Goal: Register for event/course

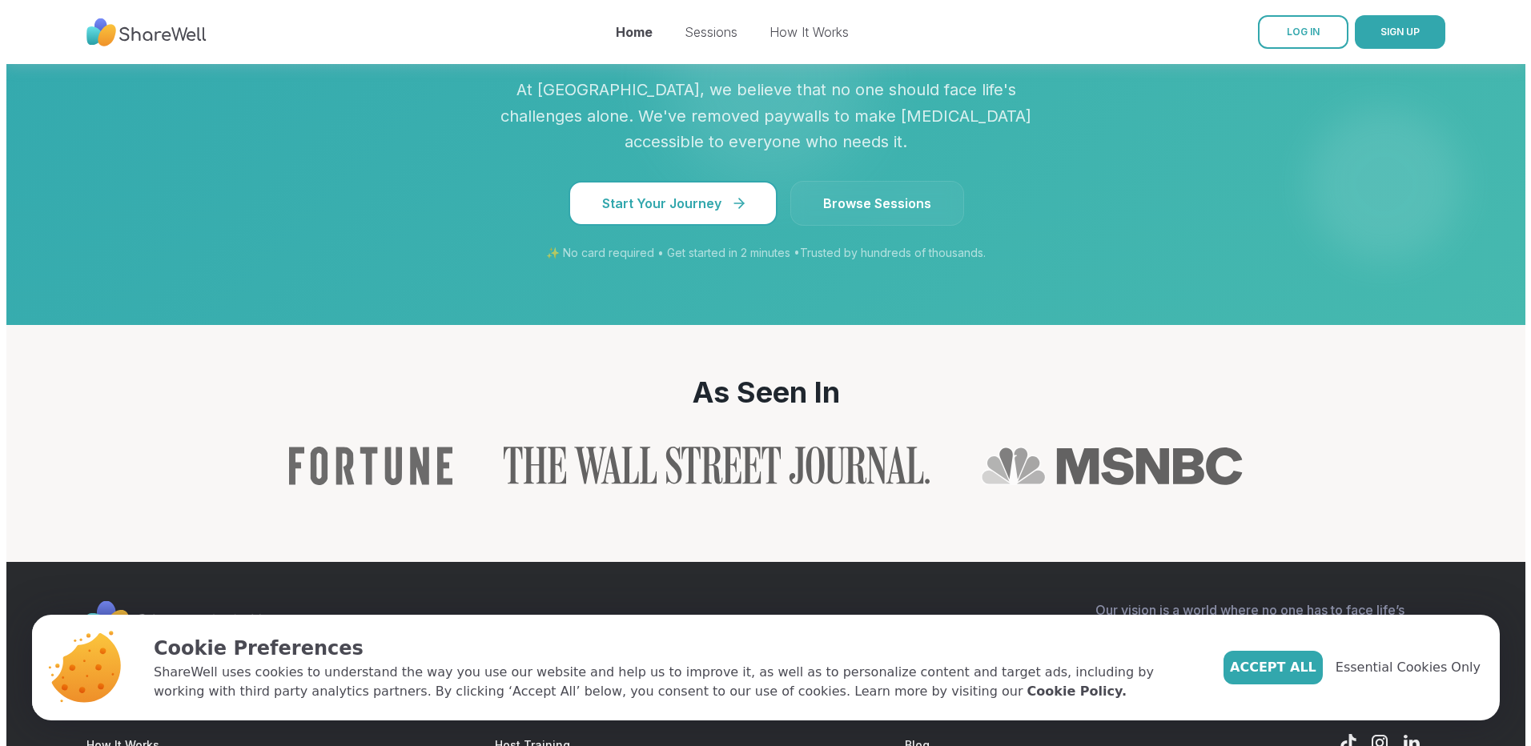
scroll to position [1441, 0]
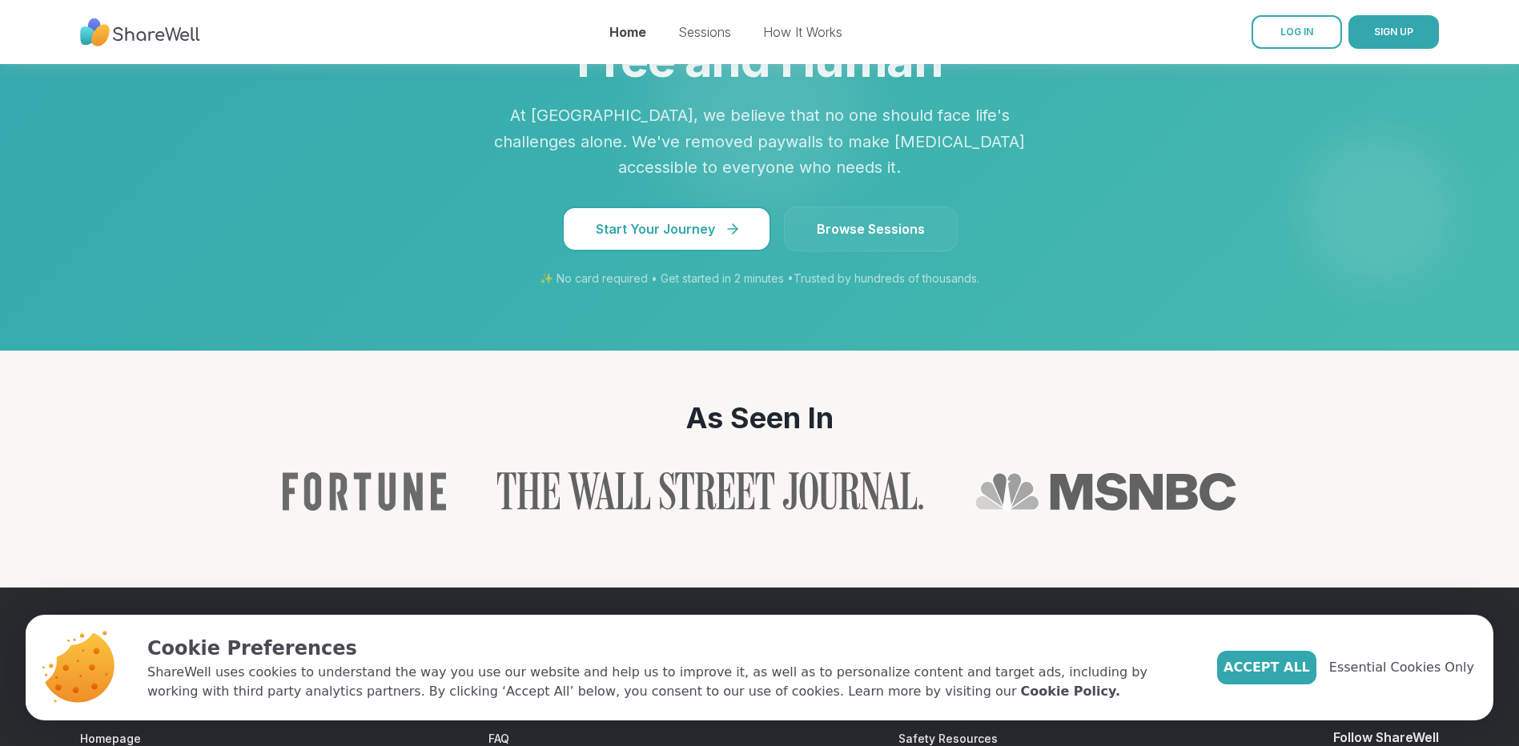
click at [662, 233] on button "Start Your Journey" at bounding box center [666, 229] width 209 height 45
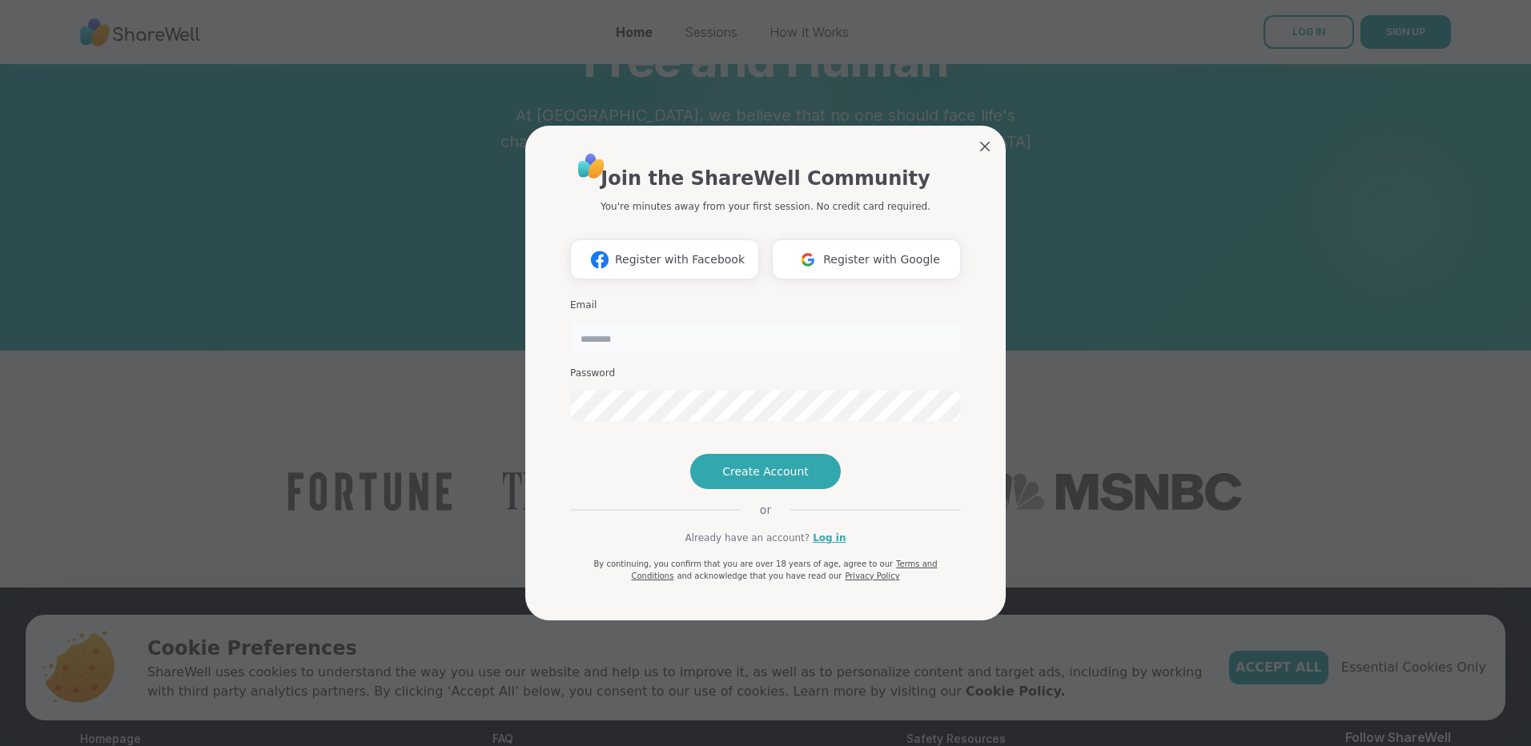
click at [653, 344] on input "email" at bounding box center [765, 338] width 391 height 32
type input "**********"
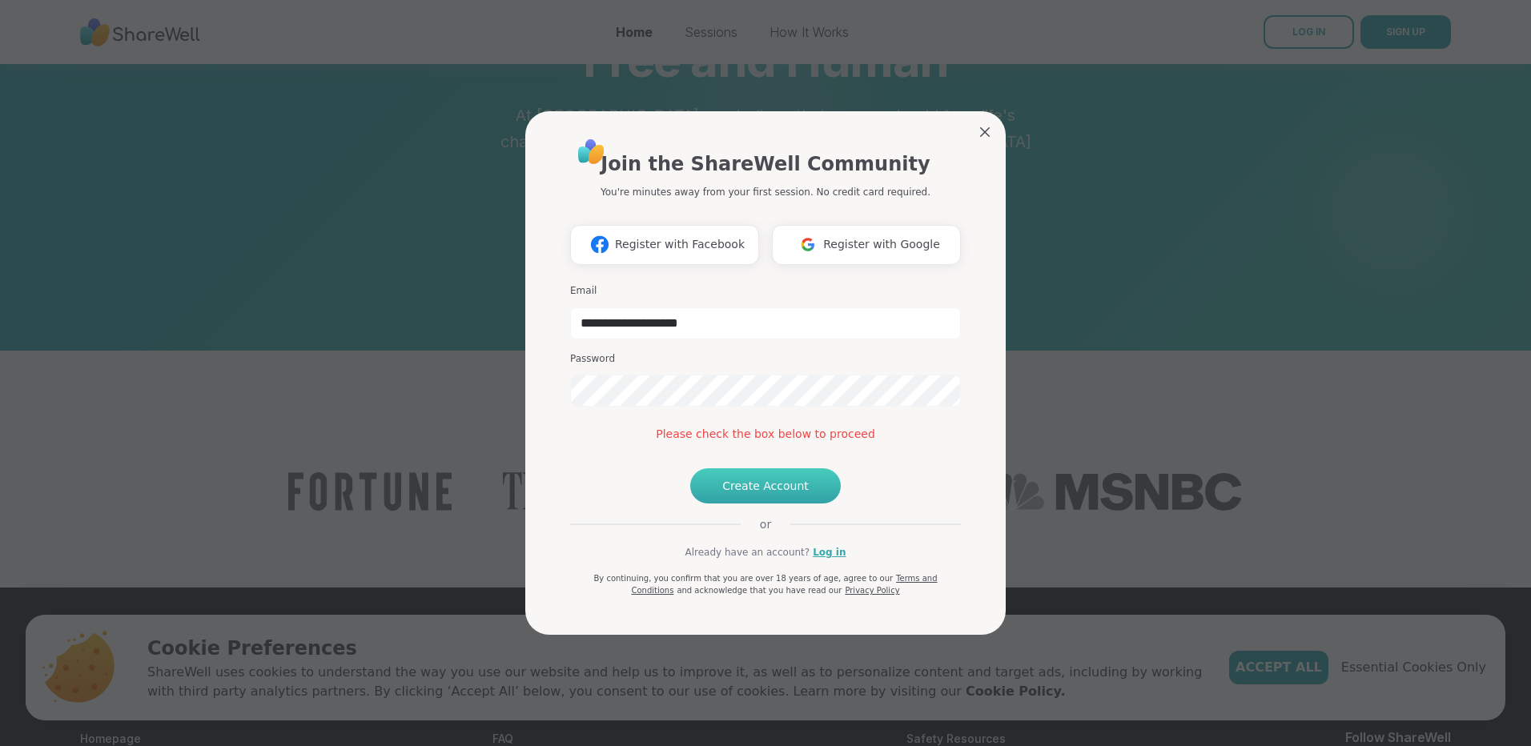
click at [724, 494] on span "Create Account" at bounding box center [765, 486] width 86 height 16
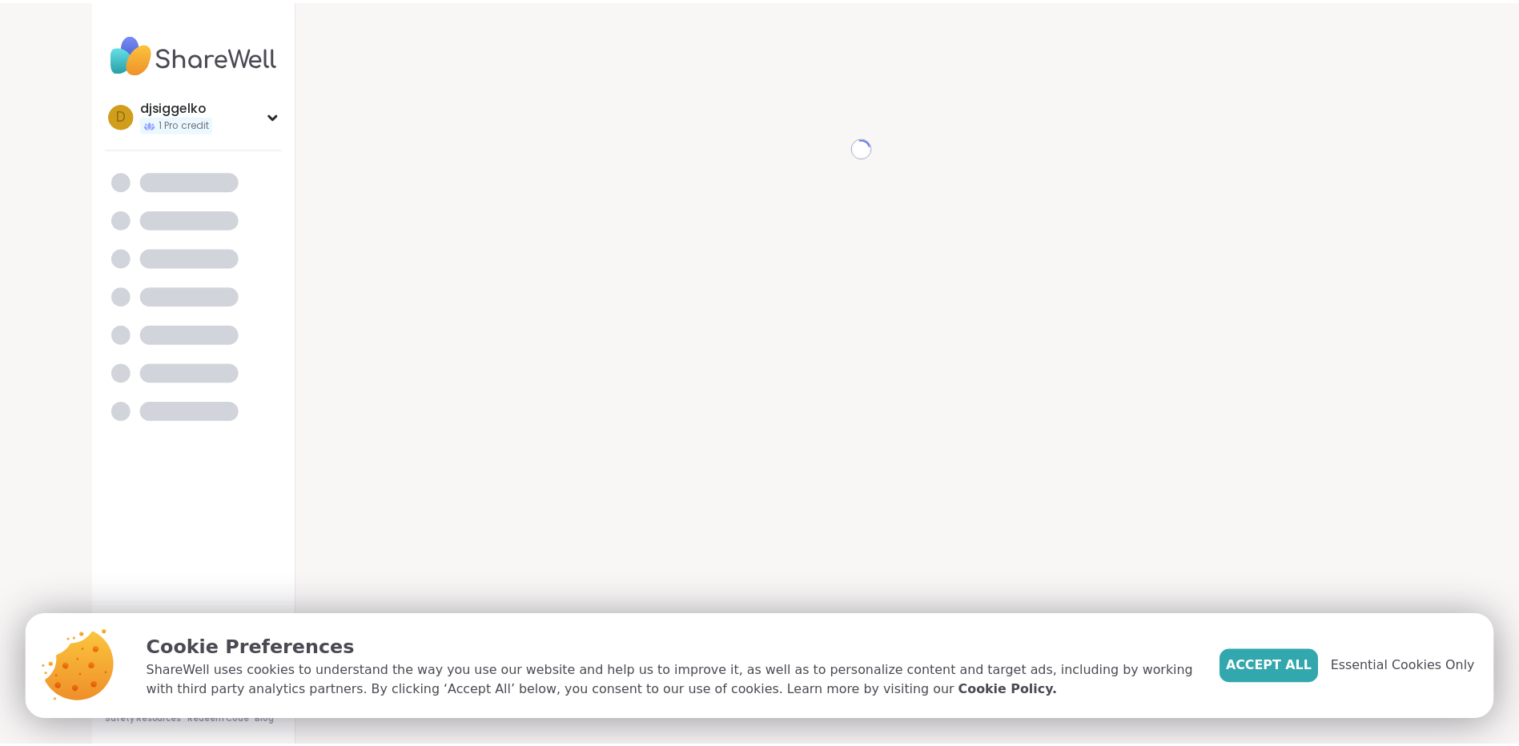
scroll to position [1404, 0]
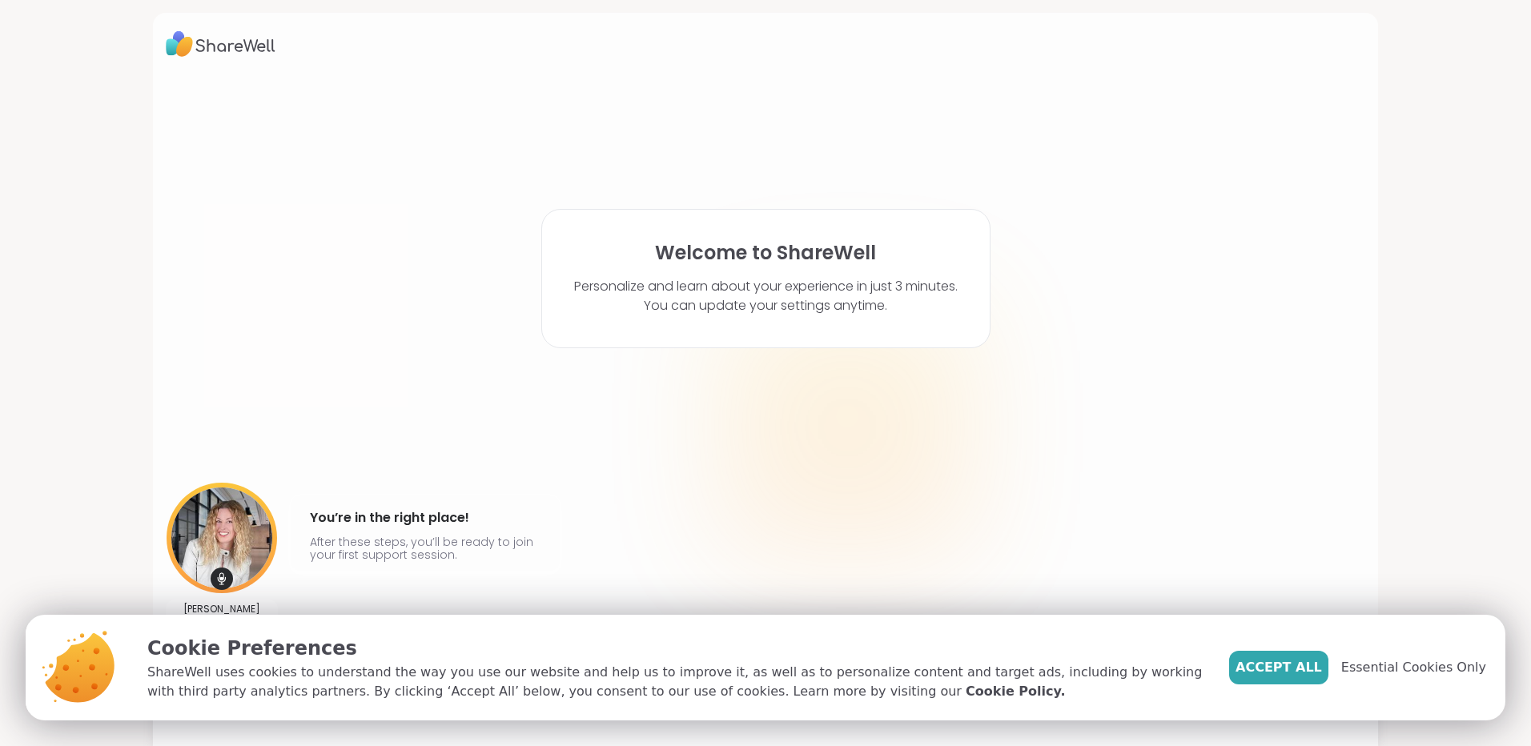
click at [1448, 300] on div "Welcome to ShareWell Personalize and learn about your experience in just 3 minu…" at bounding box center [765, 373] width 1531 height 746
click at [1374, 672] on span "Essential Cookies Only" at bounding box center [1413, 667] width 145 height 19
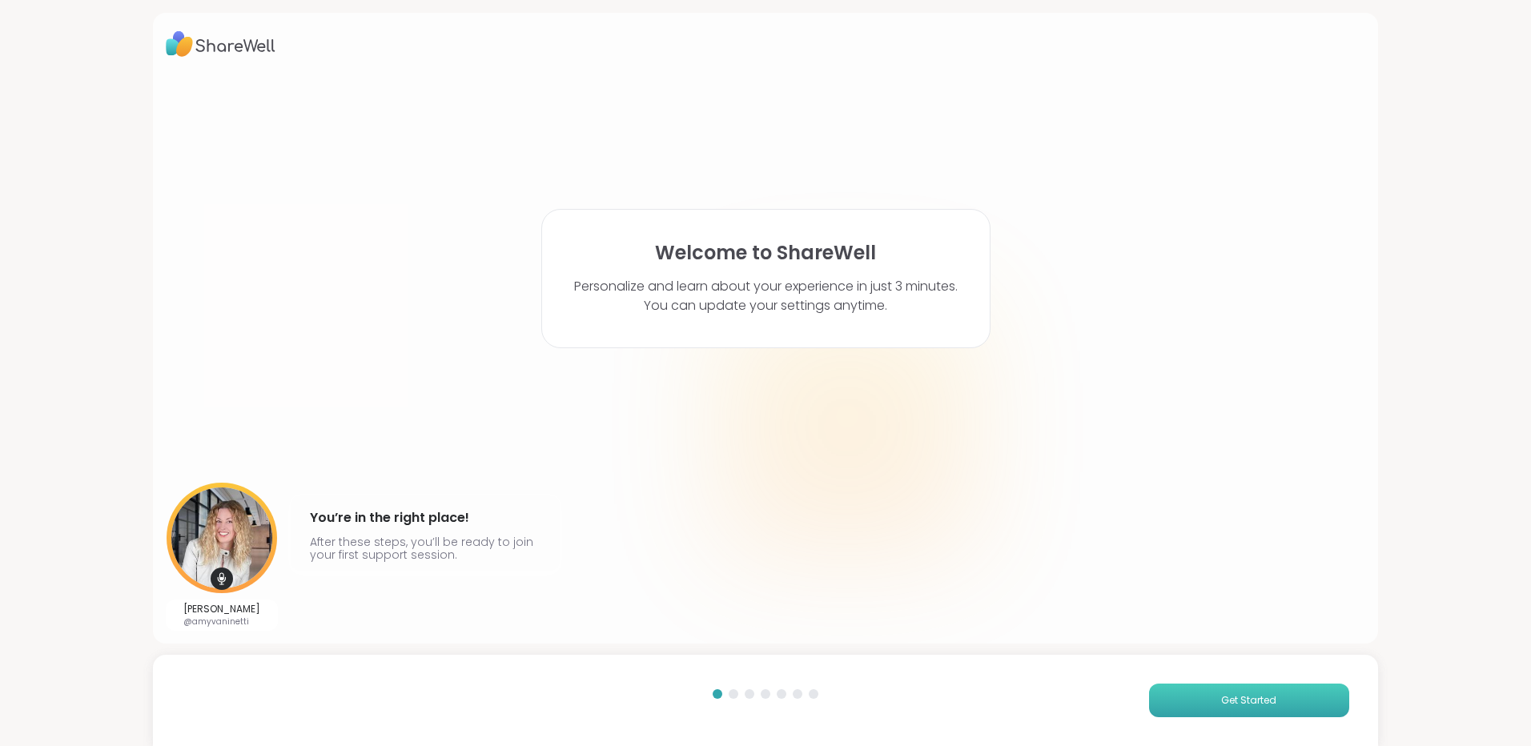
click at [1208, 701] on button "Get Started" at bounding box center [1249, 701] width 200 height 34
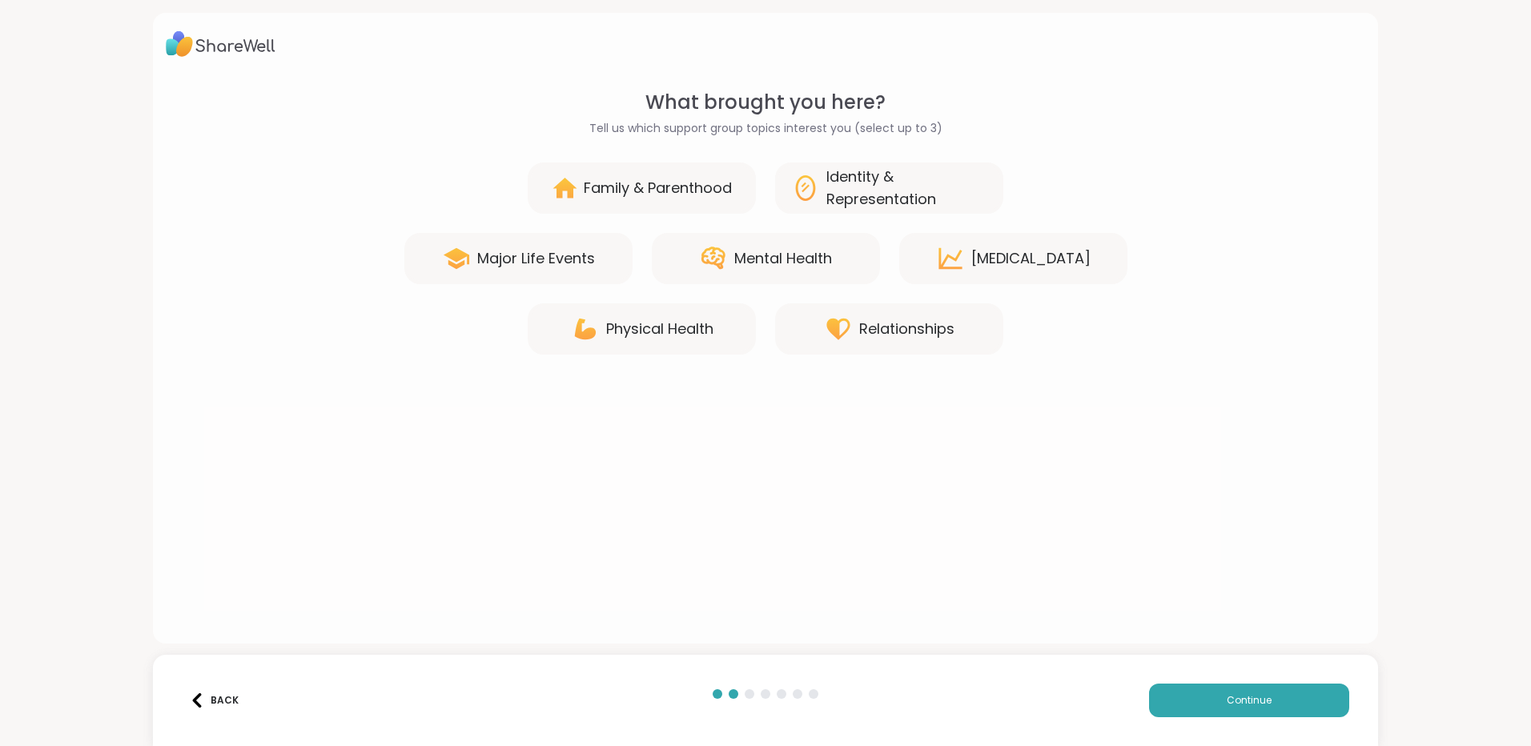
click at [826, 261] on div "Mental Health" at bounding box center [783, 258] width 98 height 22
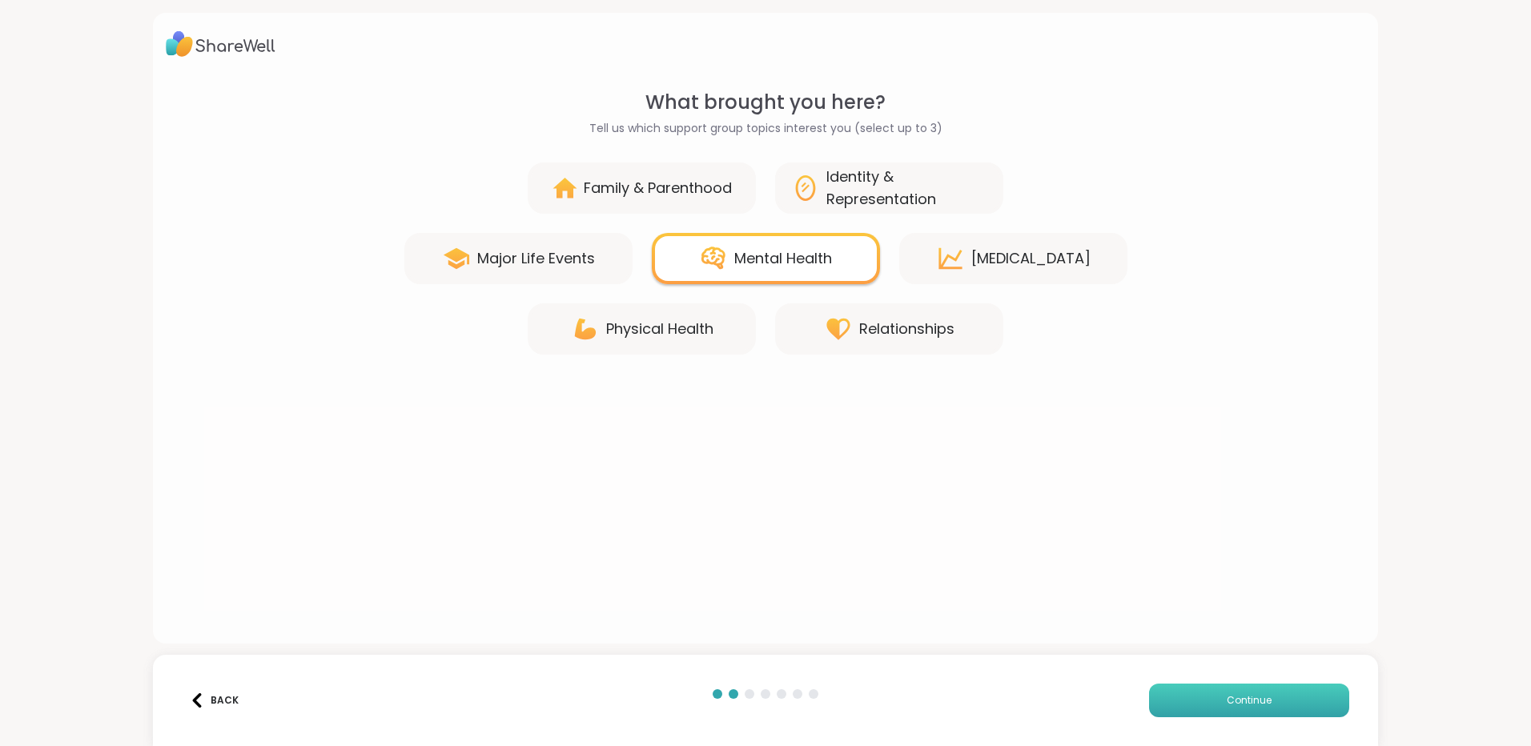
click at [1227, 692] on button "Continue" at bounding box center [1249, 701] width 200 height 34
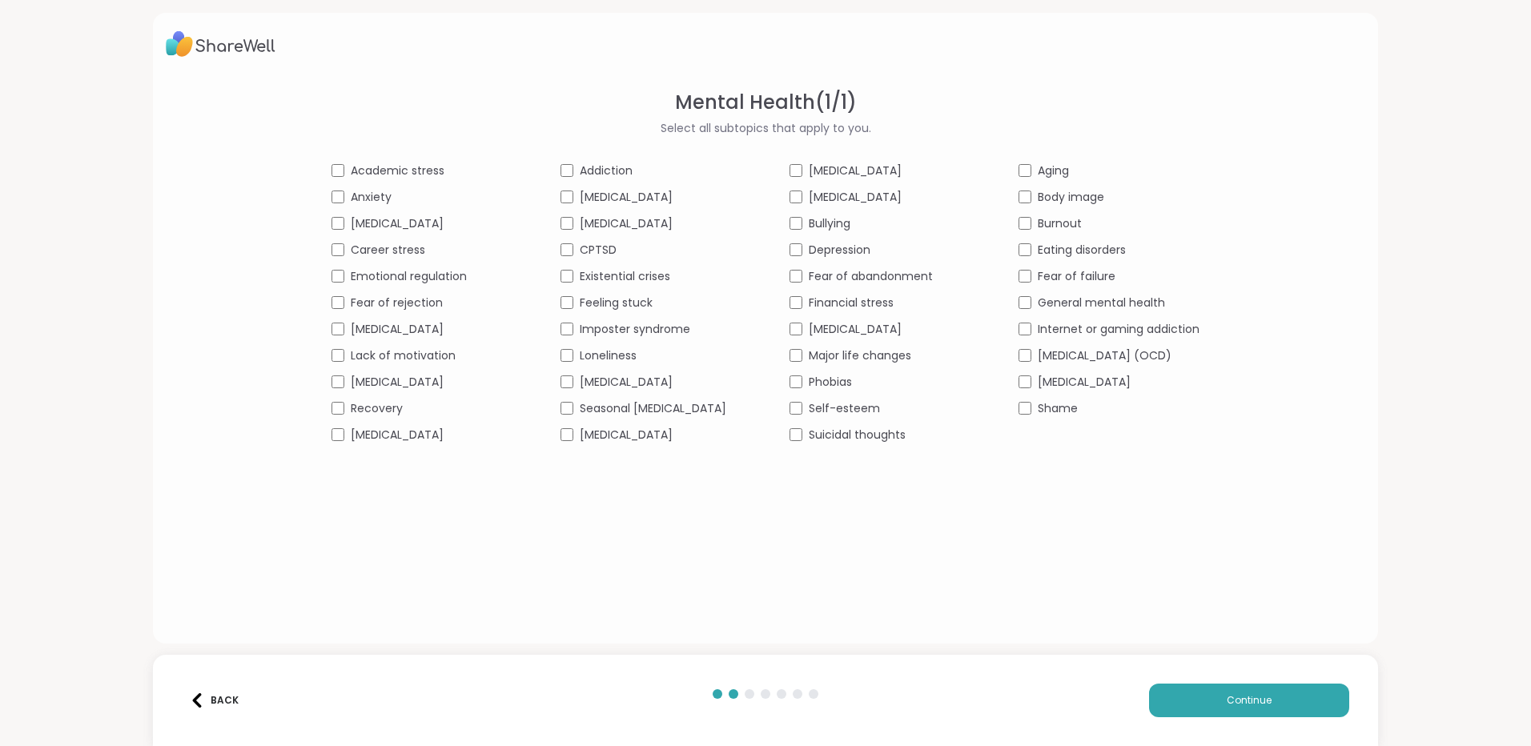
click at [332, 316] on div "Academic stress Addiction [MEDICAL_DATA] Aging Anxiety [MEDICAL_DATA] [MEDICAL_…" at bounding box center [766, 303] width 868 height 281
click at [332, 393] on div "Academic stress Addiction [MEDICAL_DATA] Aging Anxiety [MEDICAL_DATA] [MEDICAL_…" at bounding box center [766, 303] width 868 height 281
click at [332, 384] on div "[MEDICAL_DATA]" at bounding box center [422, 382] width 181 height 17
click at [792, 423] on div "Academic stress Addiction [MEDICAL_DATA] Aging Anxiety [MEDICAL_DATA] [MEDICAL_…" at bounding box center [766, 303] width 868 height 281
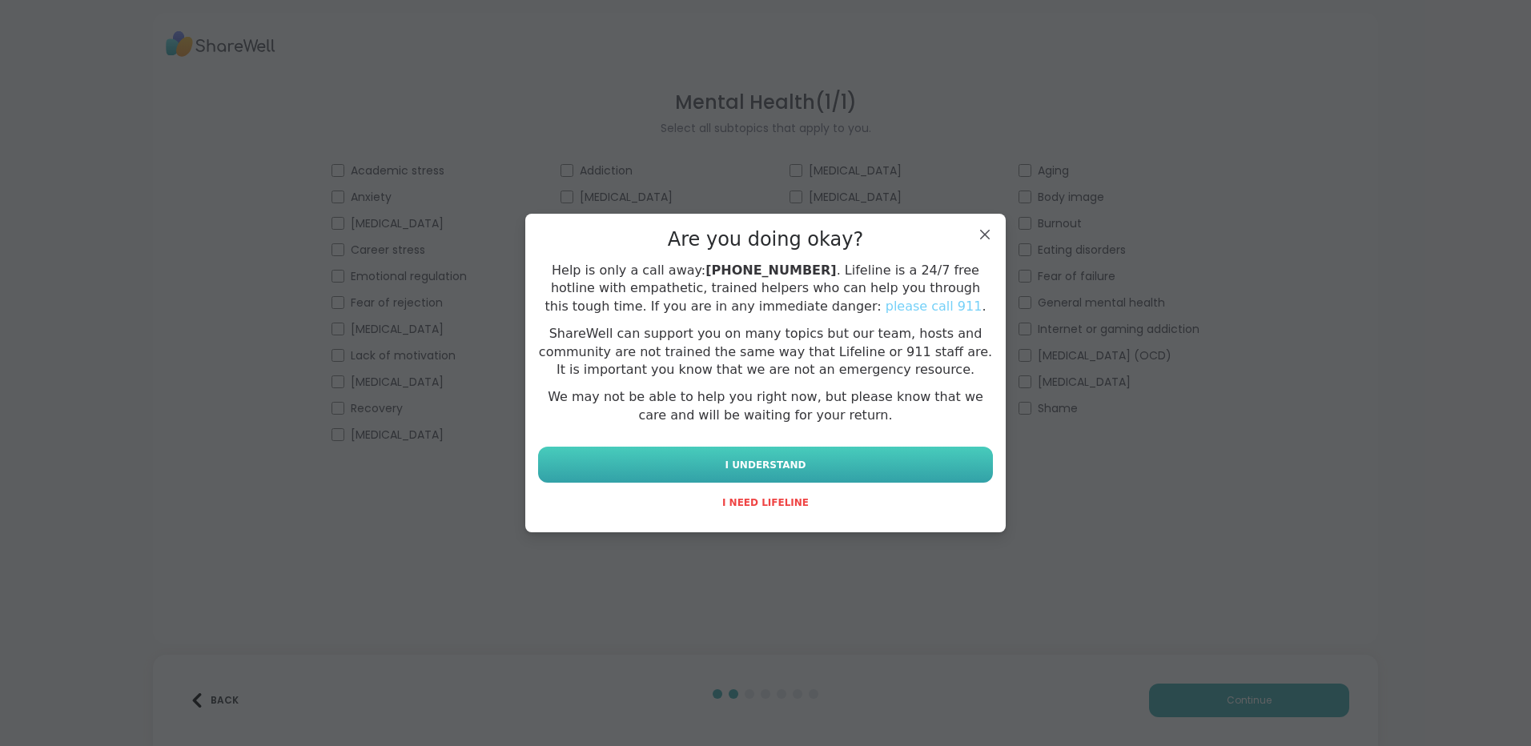
click at [645, 466] on button "I UNDERSTAND" at bounding box center [765, 465] width 455 height 36
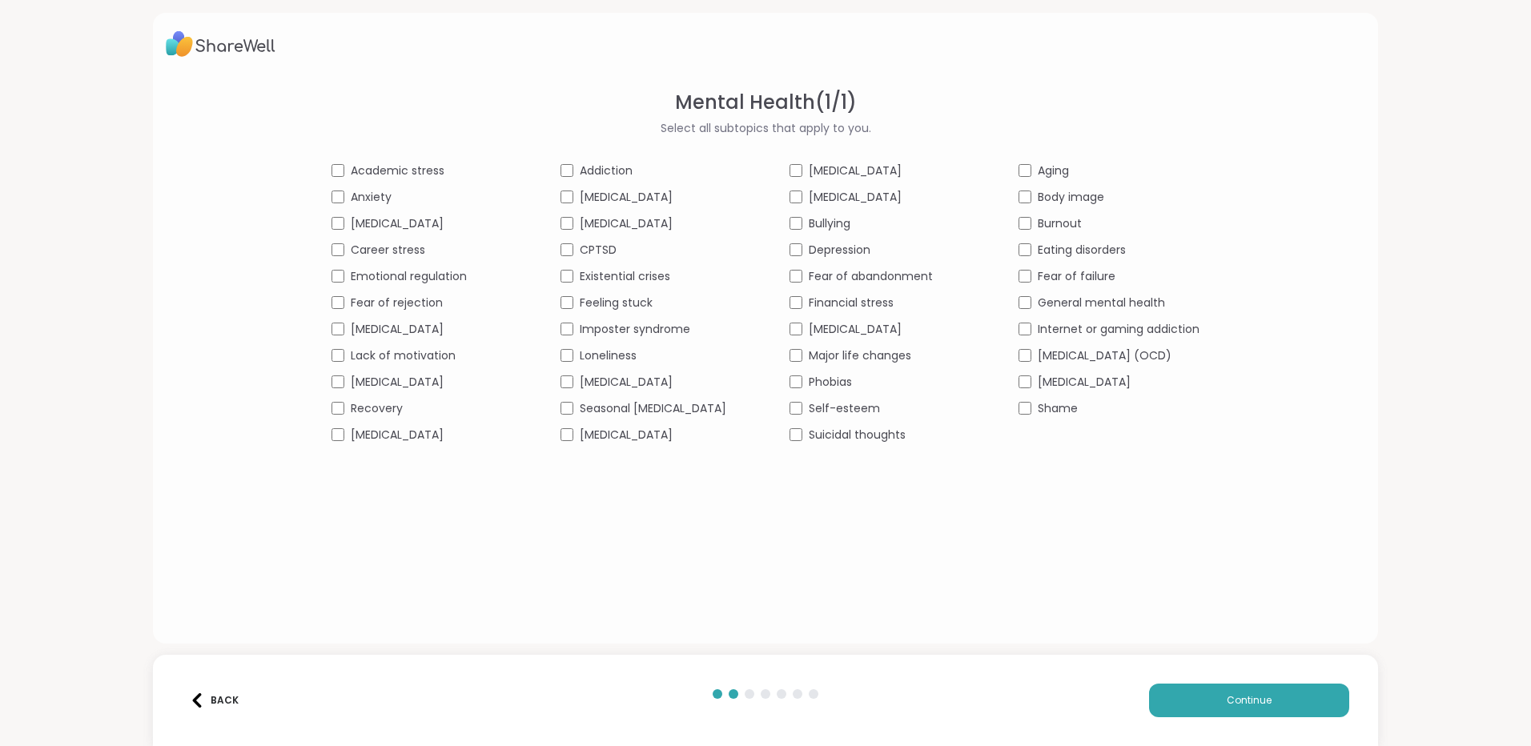
click at [809, 432] on span "Suicidal thoughts" at bounding box center [857, 435] width 97 height 17
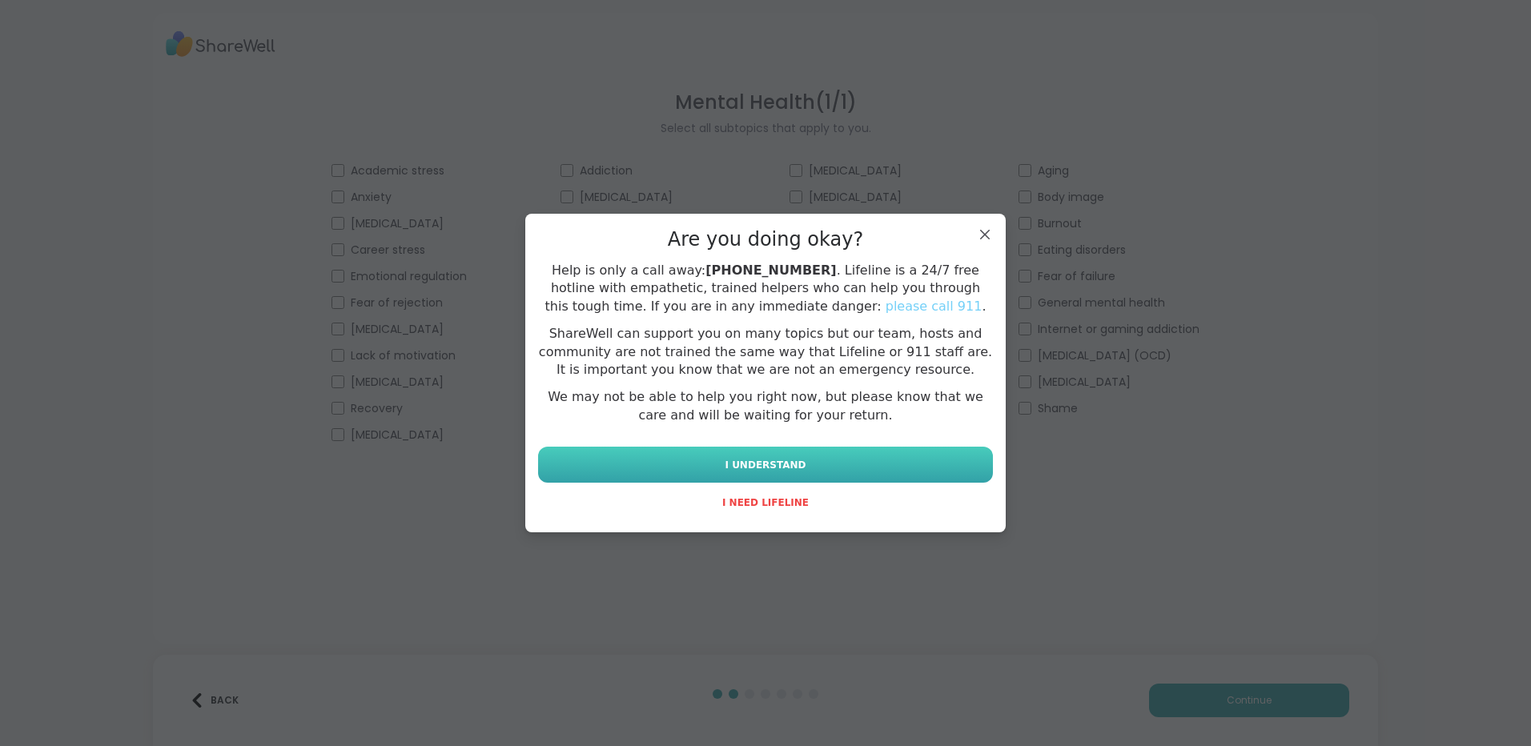
click at [756, 471] on span "I UNDERSTAND" at bounding box center [765, 465] width 81 height 14
click at [782, 472] on button "I UNDERSTAND" at bounding box center [765, 465] width 455 height 36
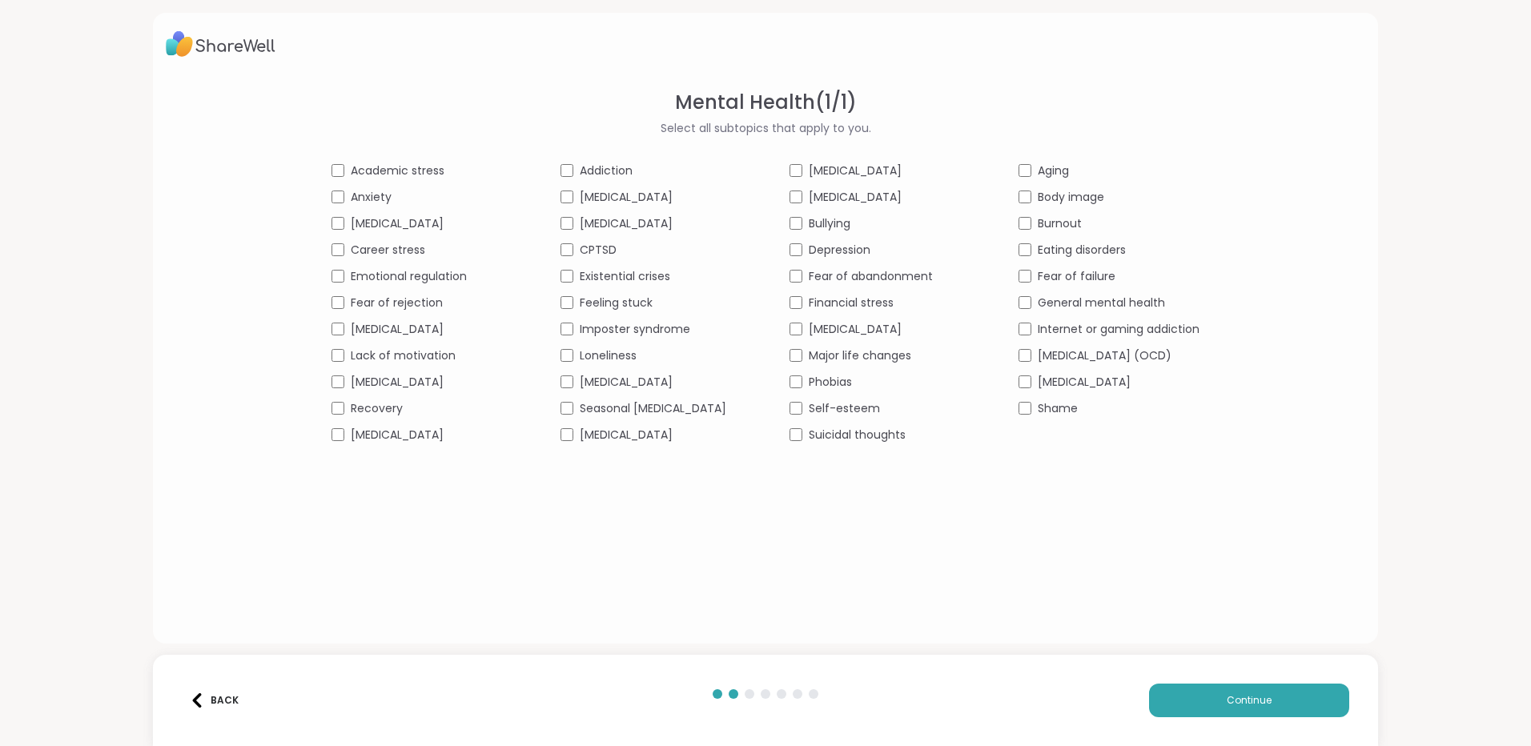
click at [1071, 389] on div "[MEDICAL_DATA]" at bounding box center [1109, 382] width 181 height 17
click at [1203, 703] on button "Continue" at bounding box center [1249, 701] width 200 height 34
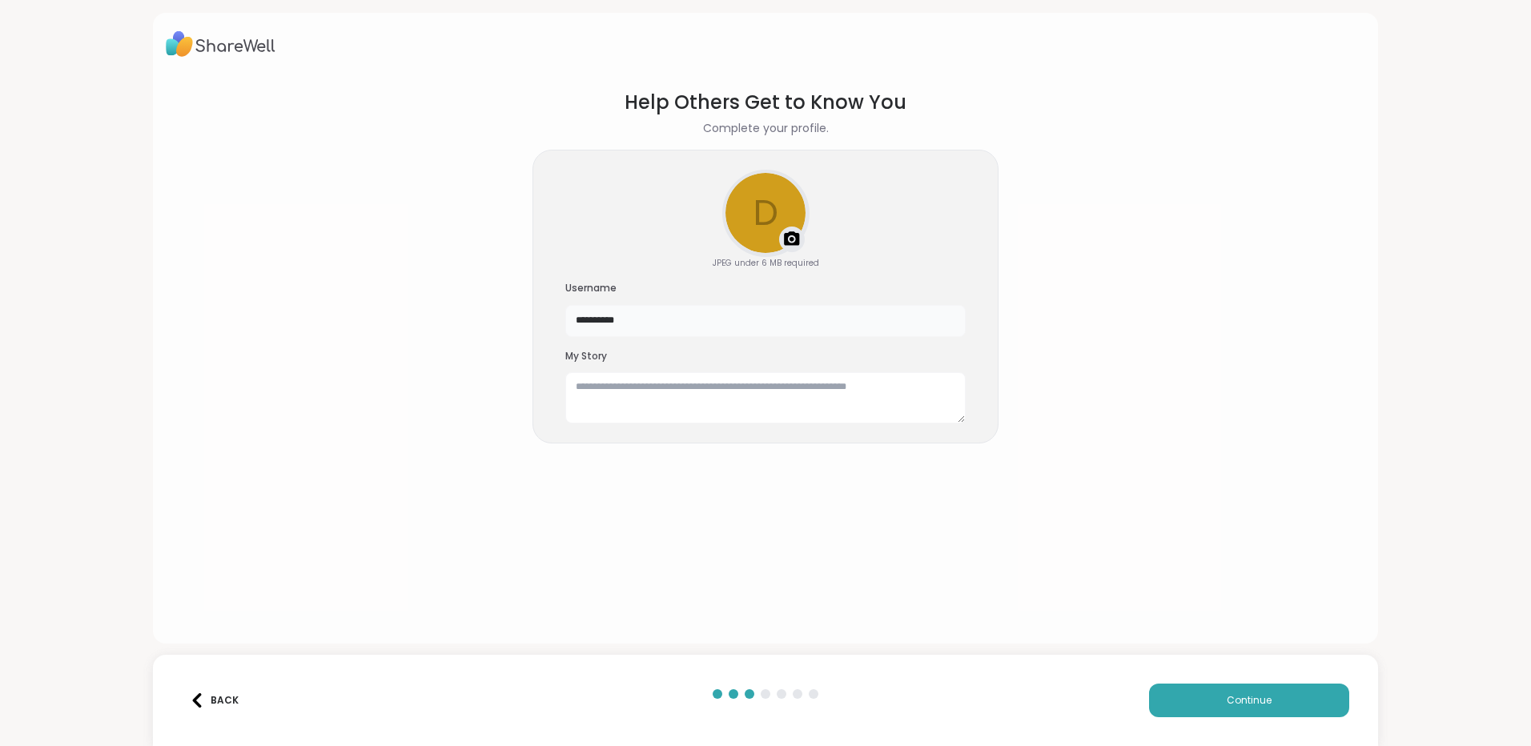
click at [660, 305] on input "**********" at bounding box center [765, 321] width 400 height 32
type input "*"
type input "*******"
click at [743, 299] on div "Username *******" at bounding box center [765, 309] width 400 height 55
click at [1212, 692] on button "Continue" at bounding box center [1249, 701] width 200 height 34
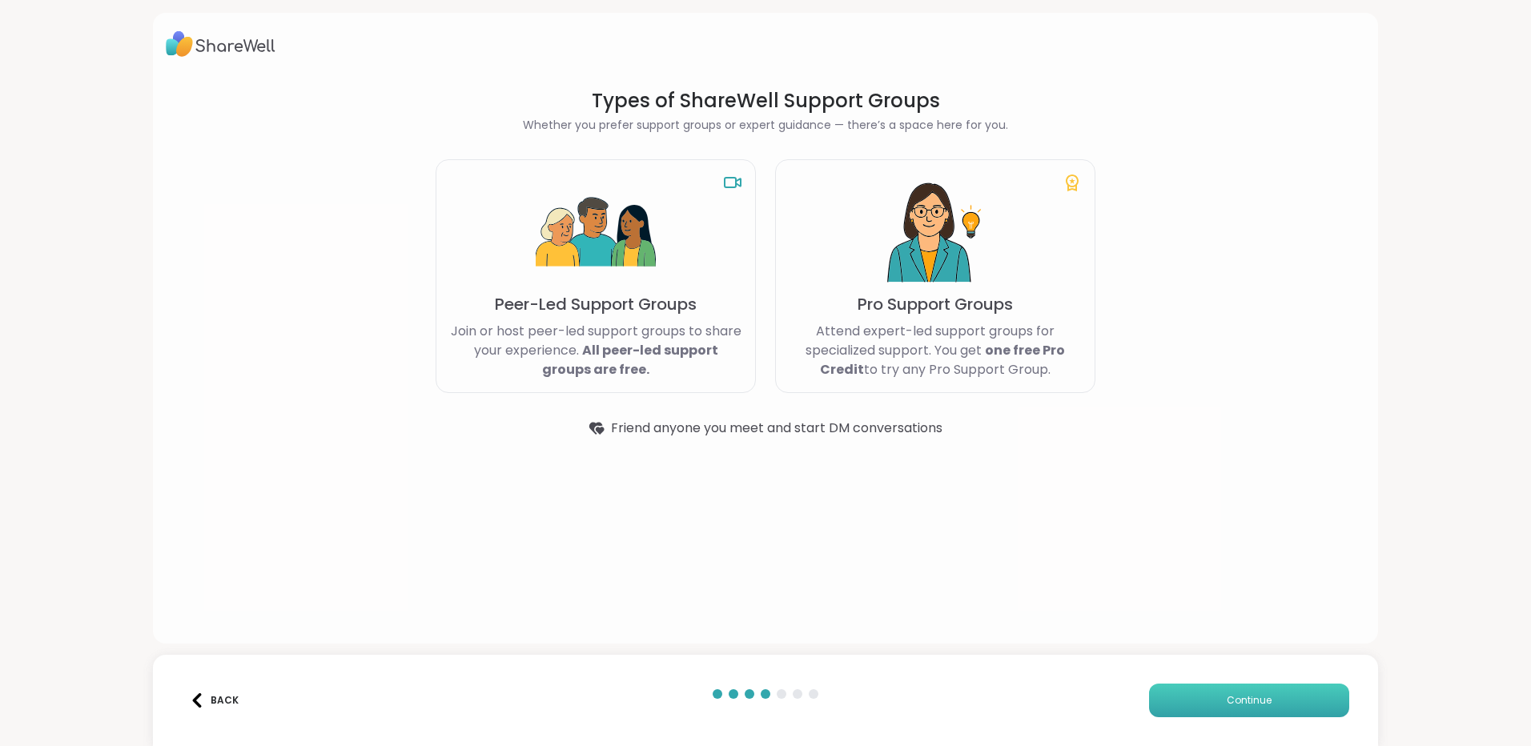
click at [1242, 704] on span "Continue" at bounding box center [1249, 700] width 45 height 14
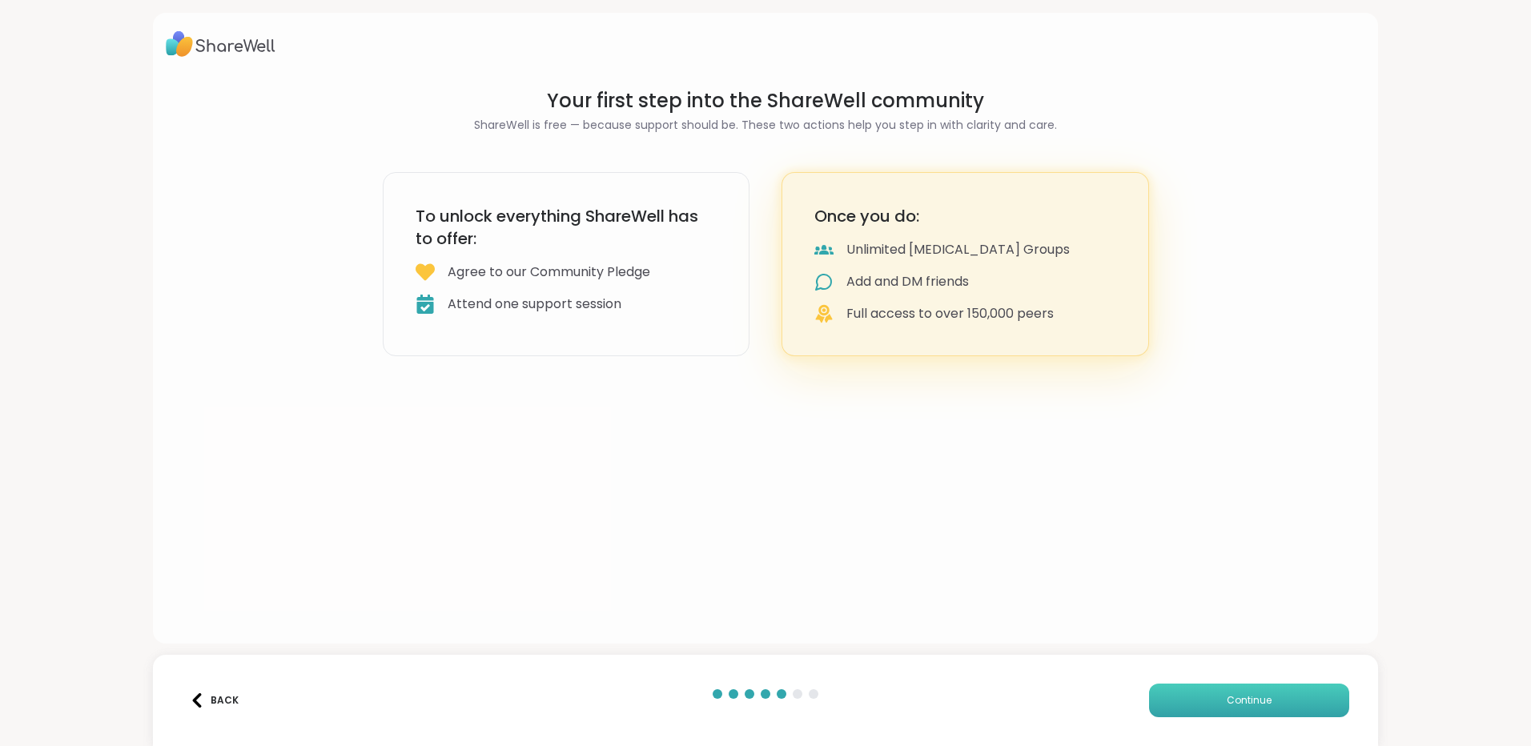
click at [1242, 704] on span "Continue" at bounding box center [1249, 700] width 45 height 14
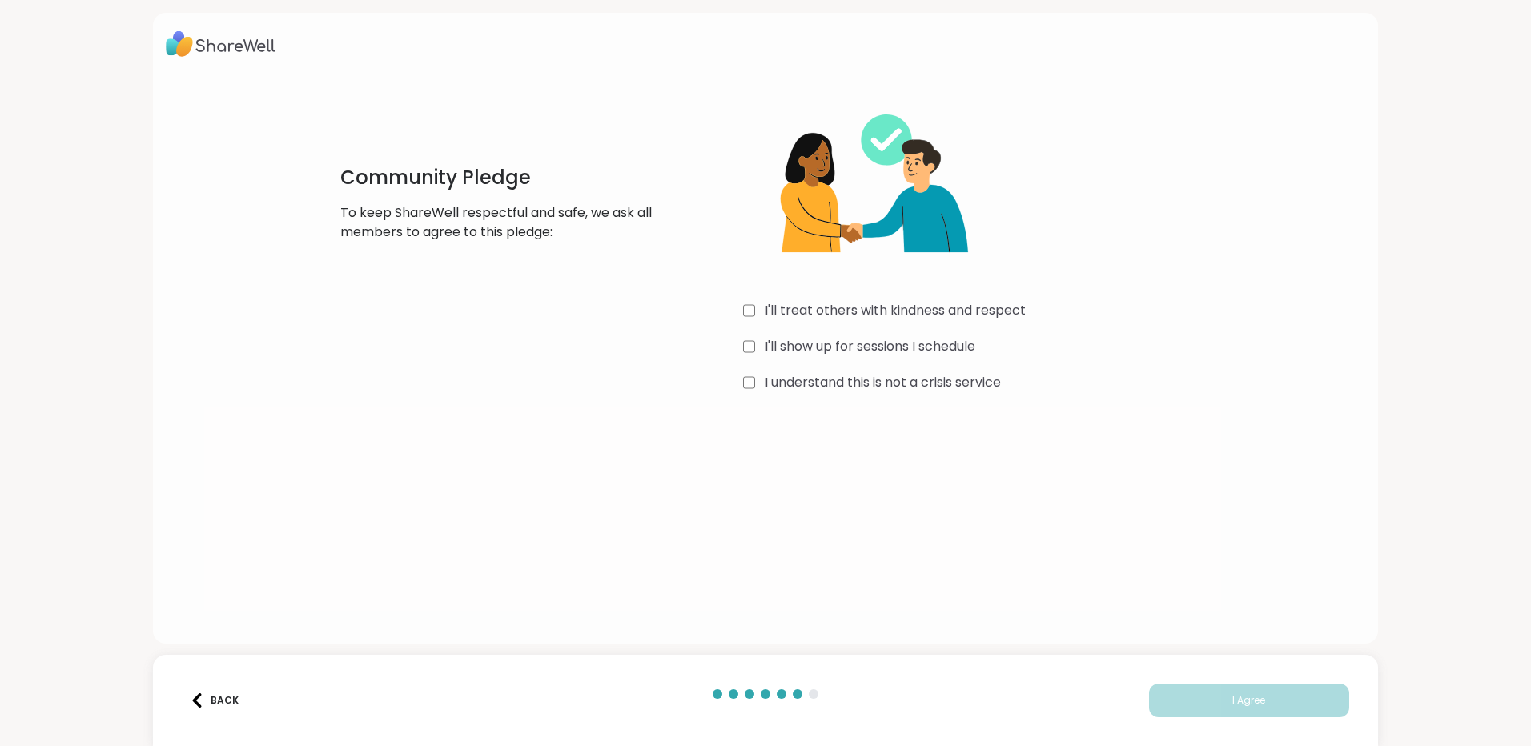
click at [752, 352] on div "I'll show up for sessions I schedule" at bounding box center [983, 346] width 480 height 19
click at [753, 379] on div "I understand this is not a crisis service" at bounding box center [983, 382] width 480 height 19
click at [1249, 696] on span "I Agree" at bounding box center [1248, 700] width 33 height 14
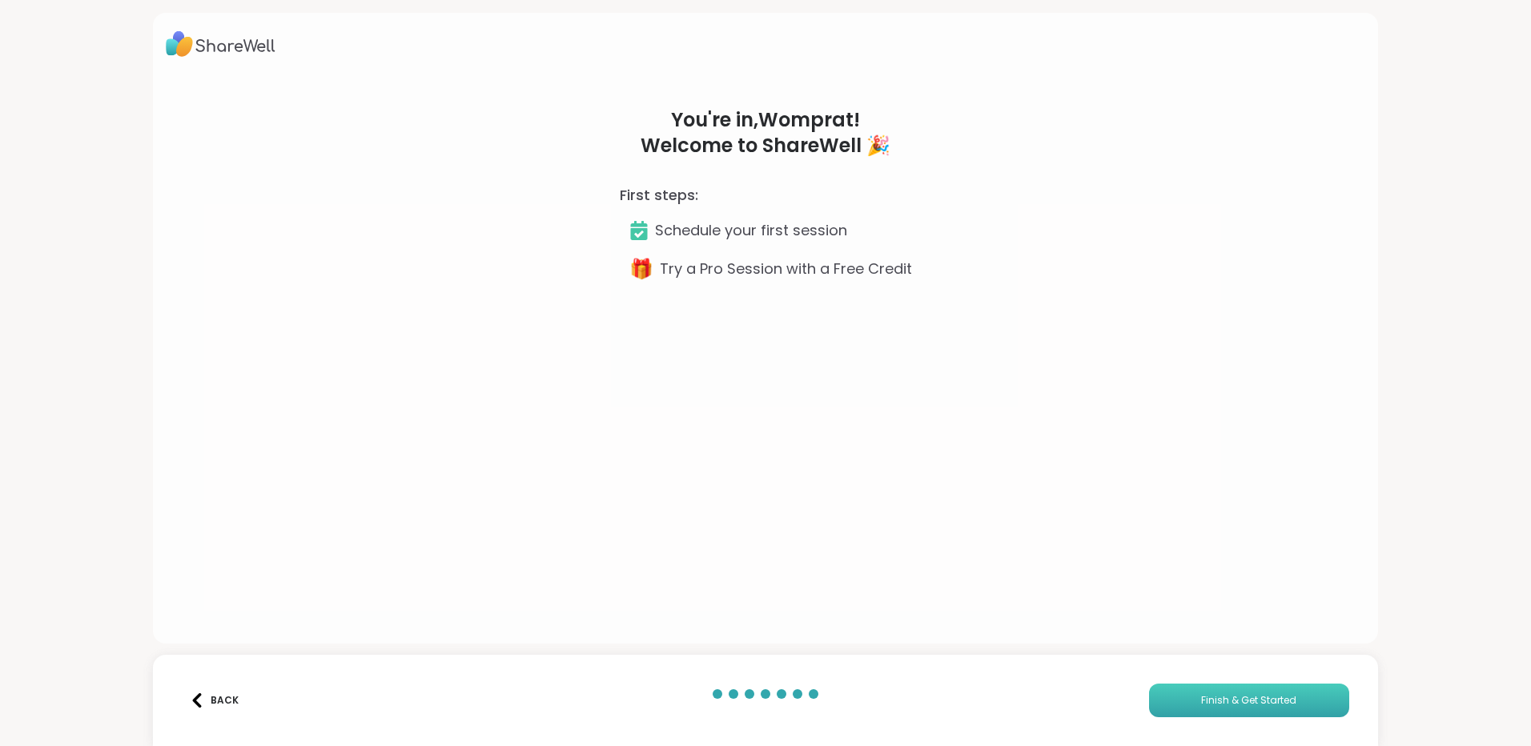
click at [1244, 695] on span "Finish & Get Started" at bounding box center [1248, 700] width 95 height 14
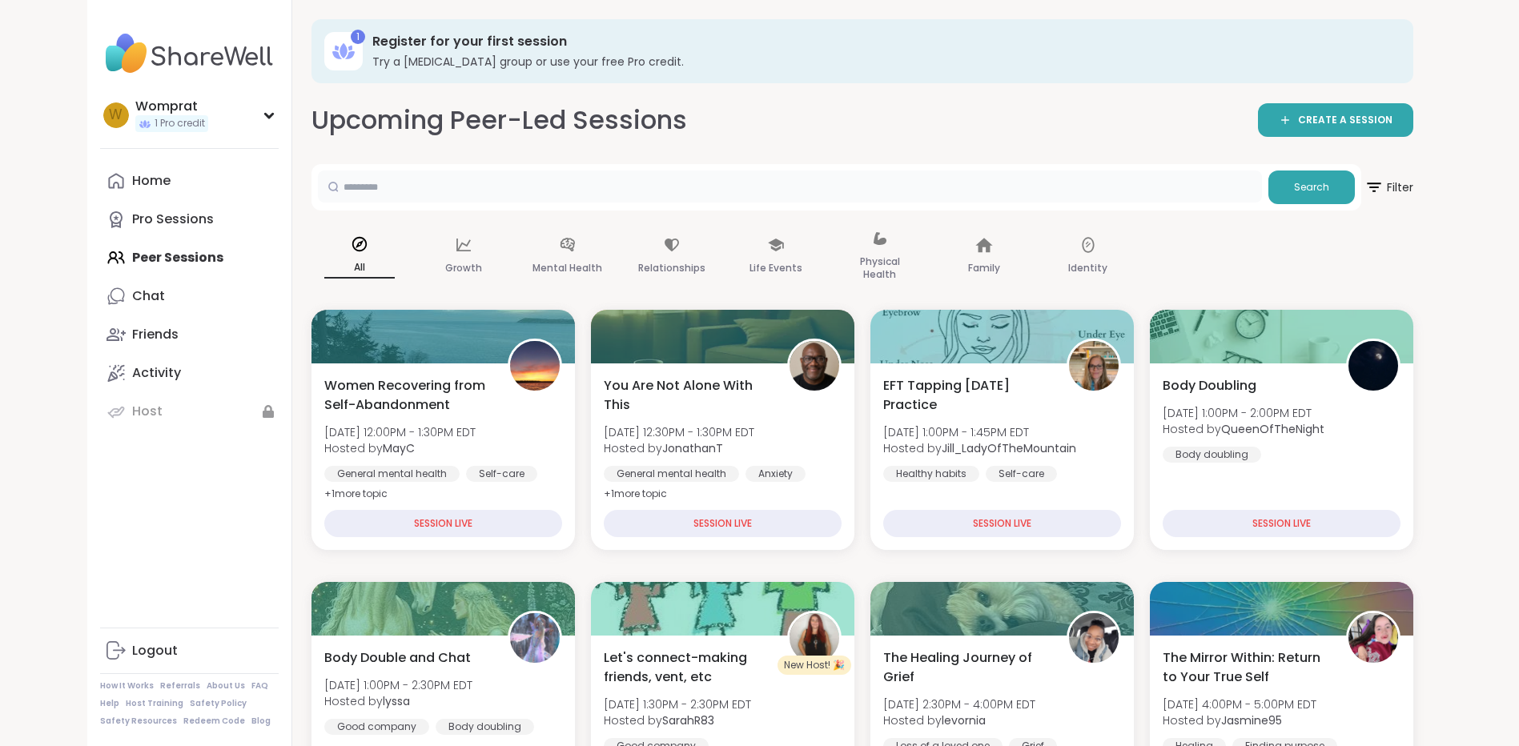
click at [493, 183] on input "text" at bounding box center [790, 187] width 944 height 32
click at [571, 263] on p "Mental Health" at bounding box center [568, 268] width 70 height 19
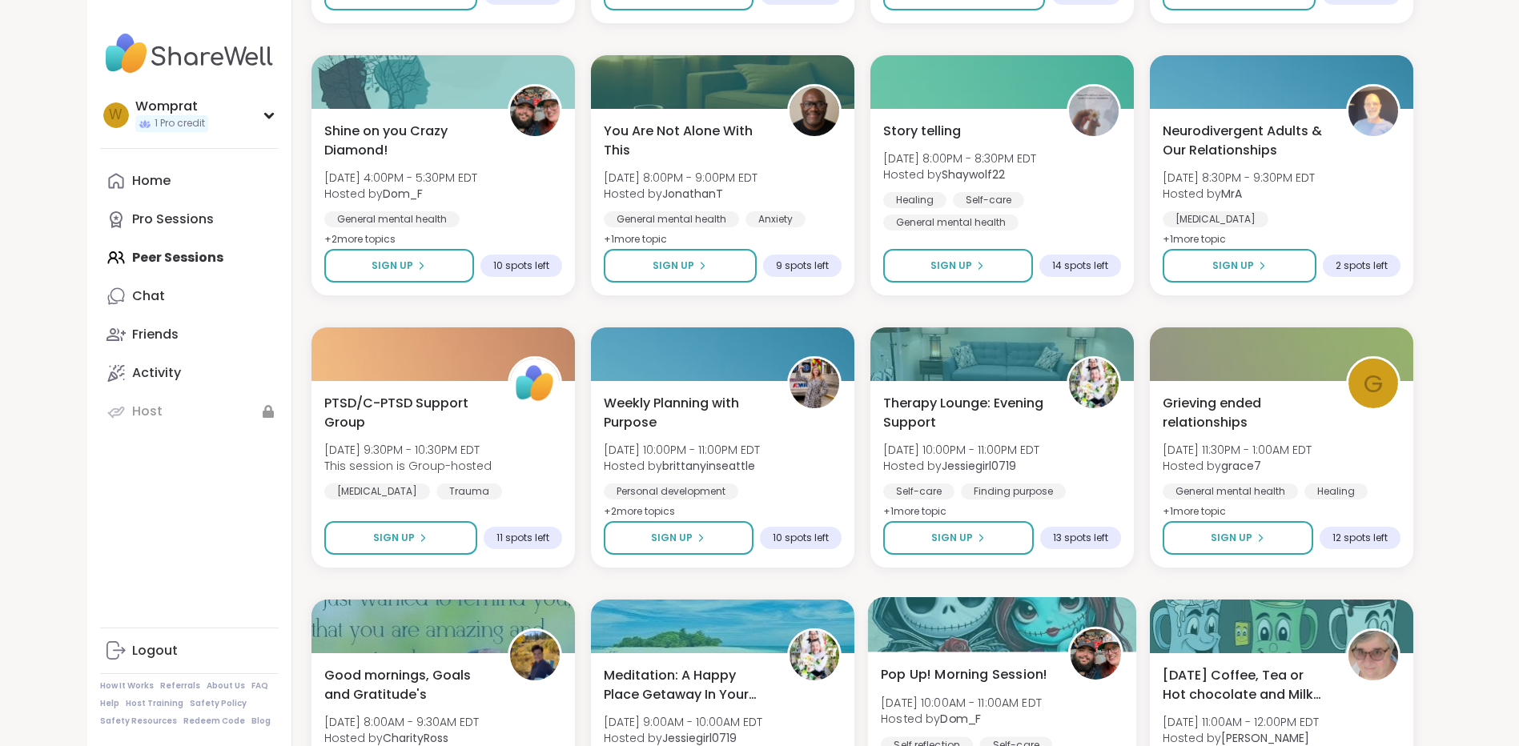
scroll to position [2081, 0]
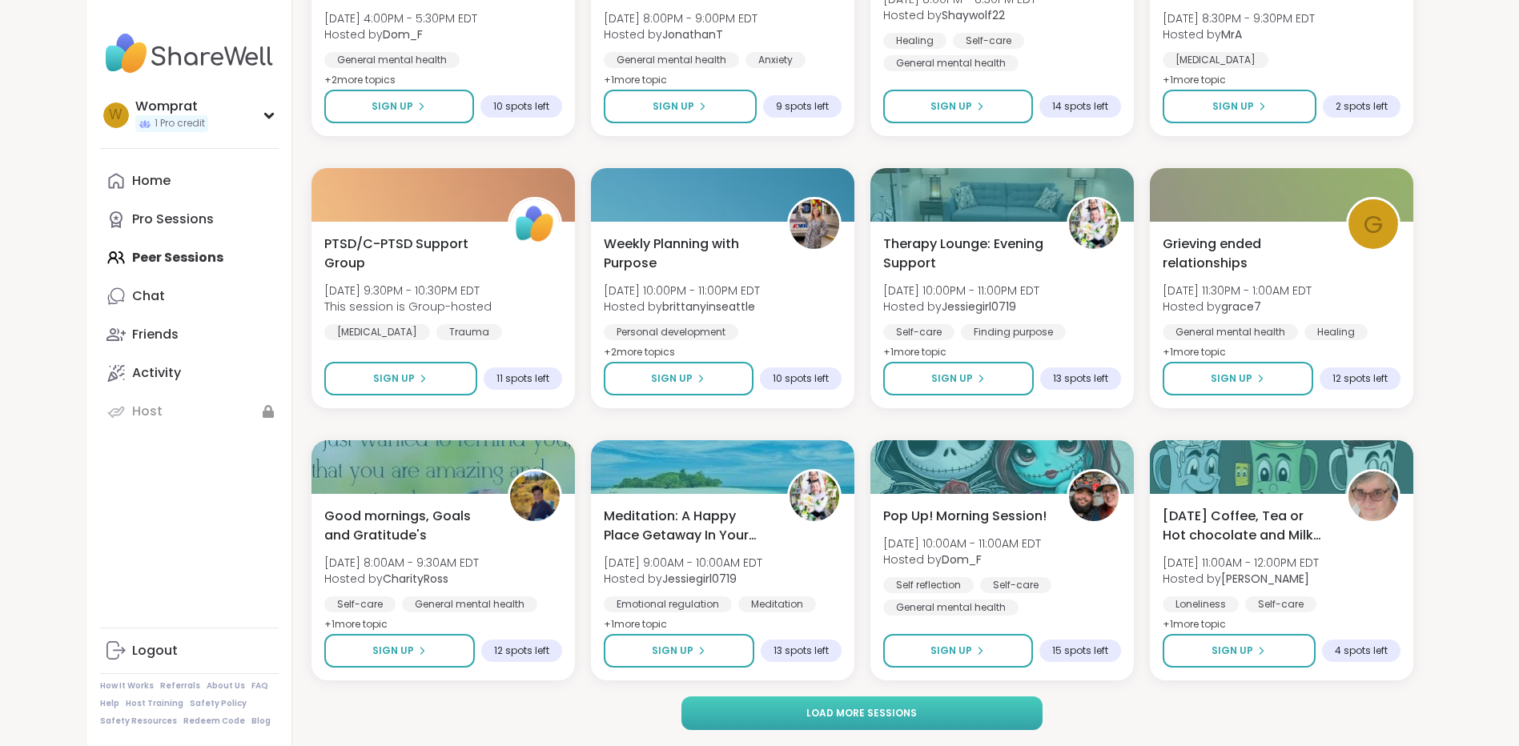
click at [797, 713] on button "Load more sessions" at bounding box center [861, 714] width 361 height 34
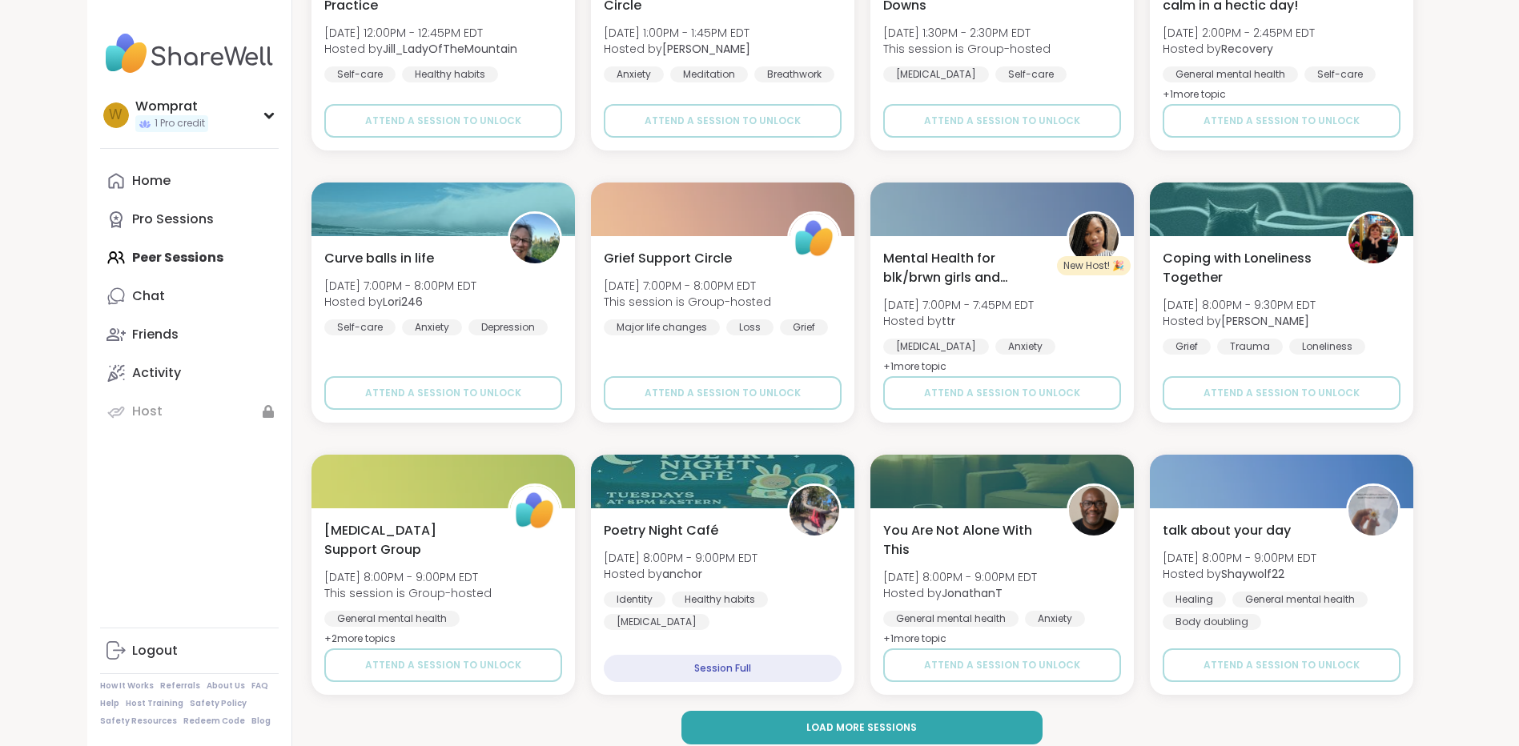
scroll to position [4532, 0]
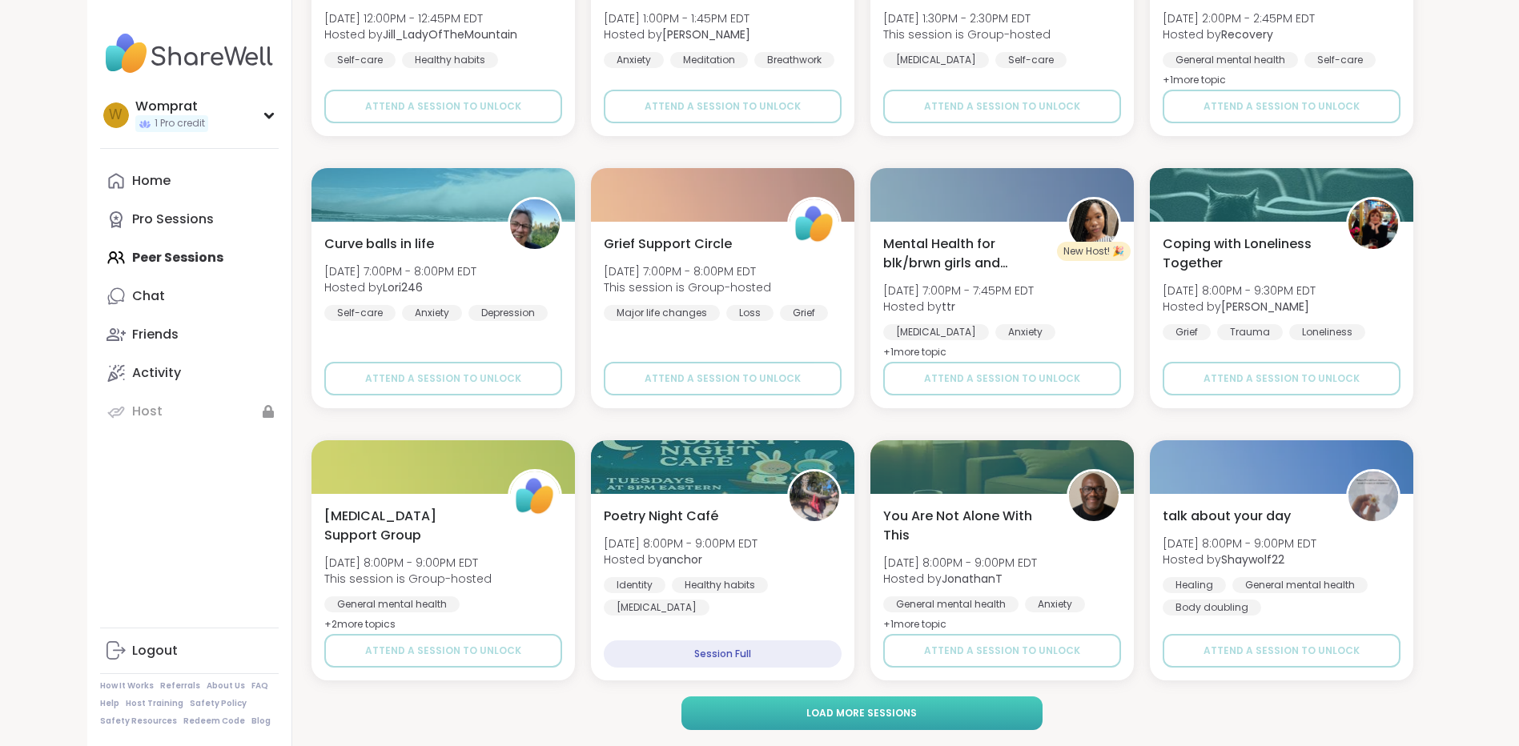
click at [890, 718] on span "Load more sessions" at bounding box center [861, 713] width 111 height 14
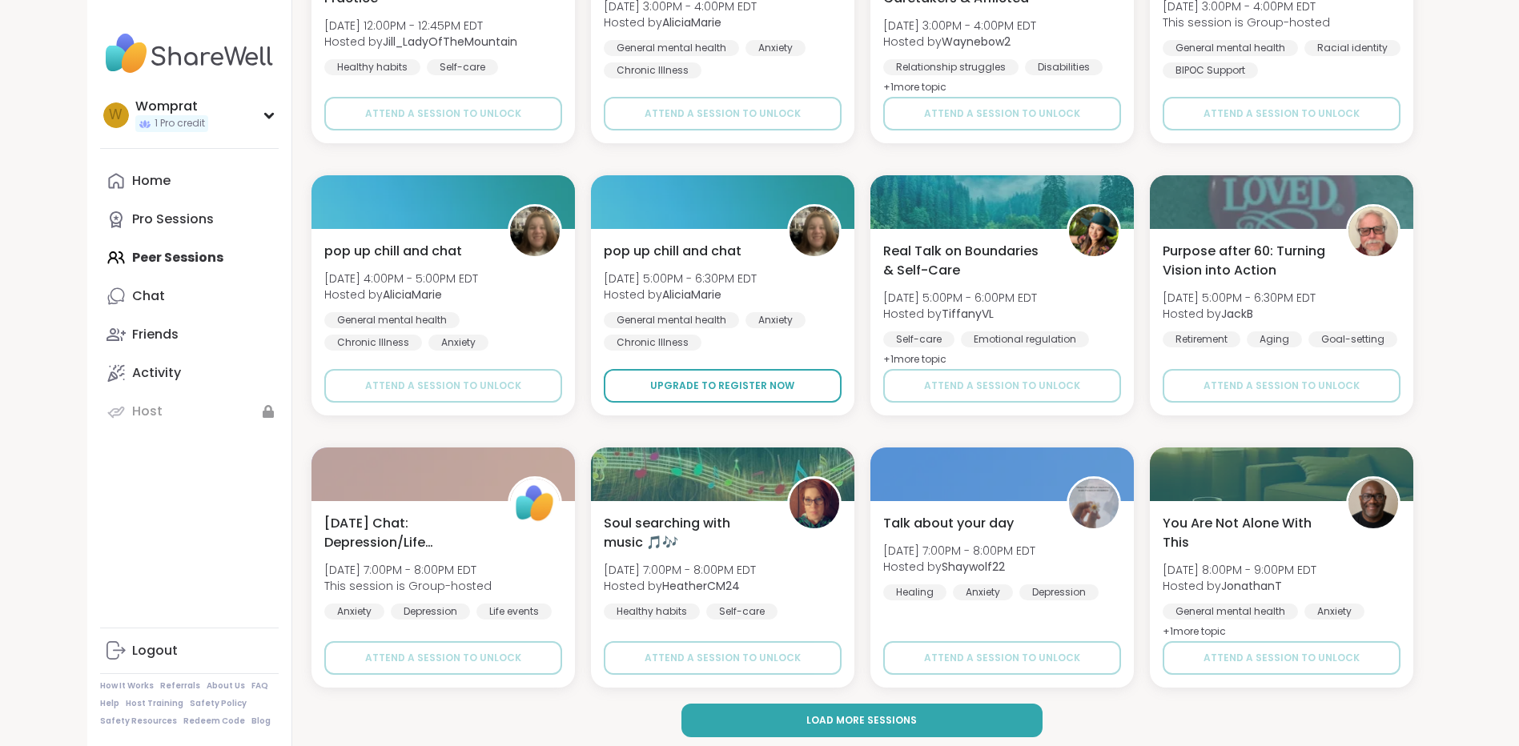
scroll to position [6982, 0]
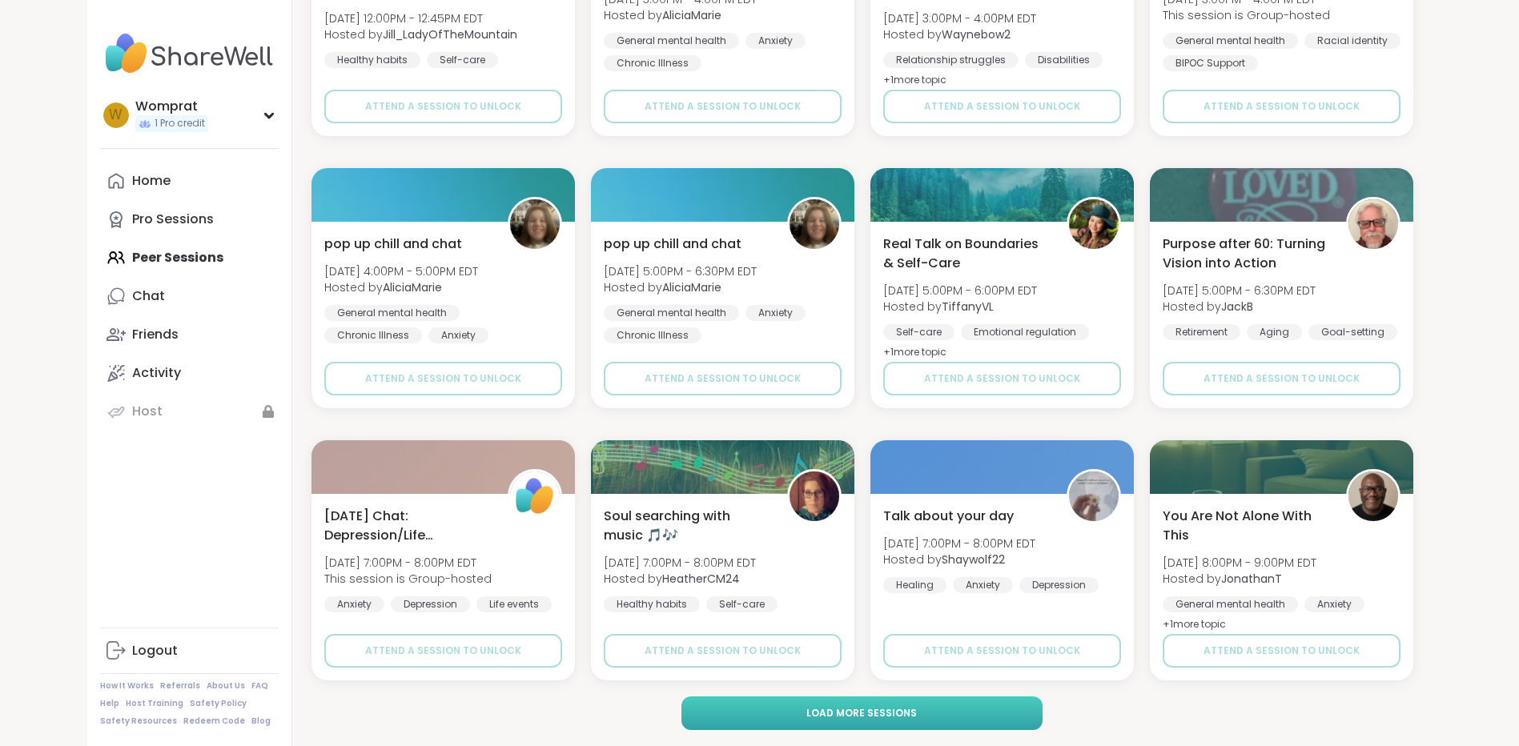
click at [814, 710] on span "Load more sessions" at bounding box center [861, 713] width 111 height 14
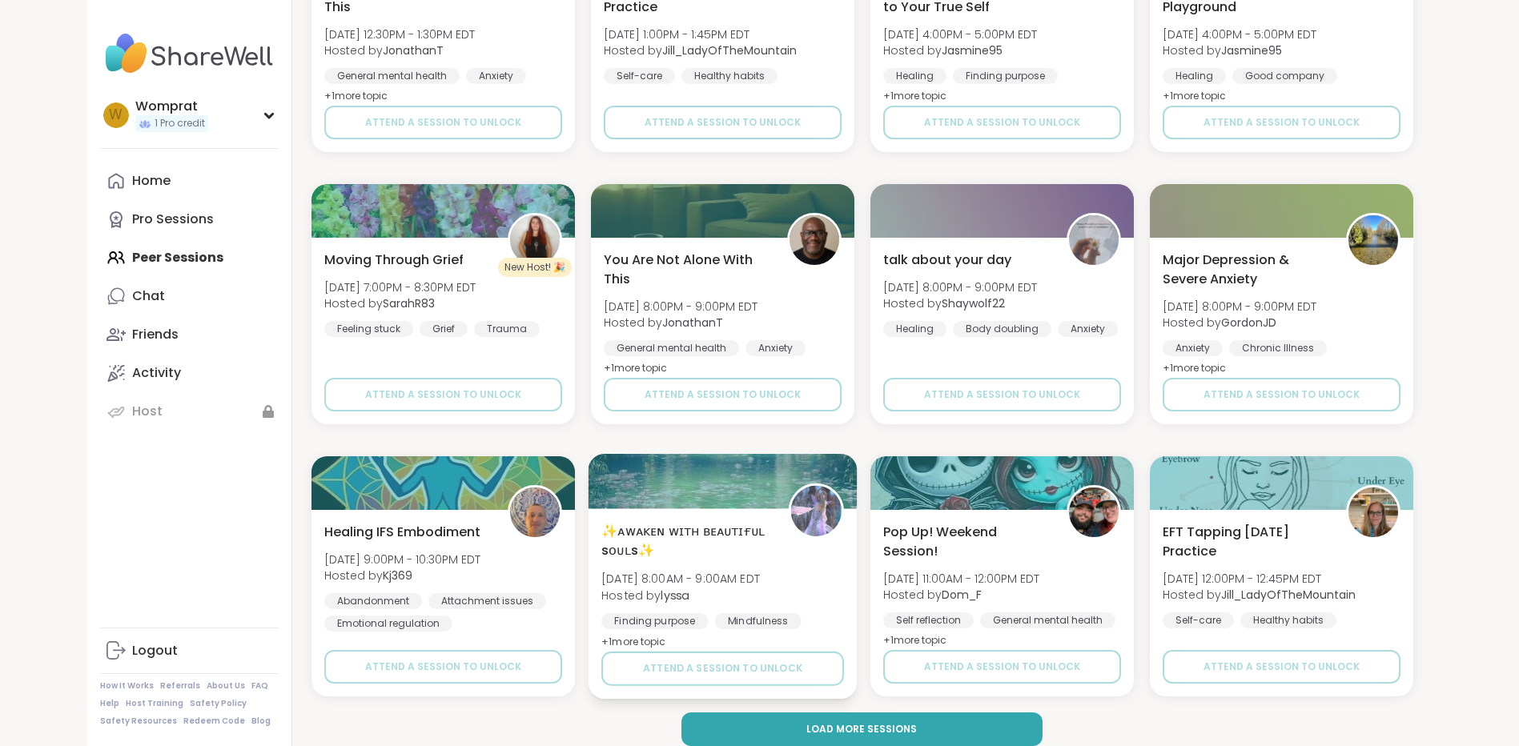
scroll to position [9432, 0]
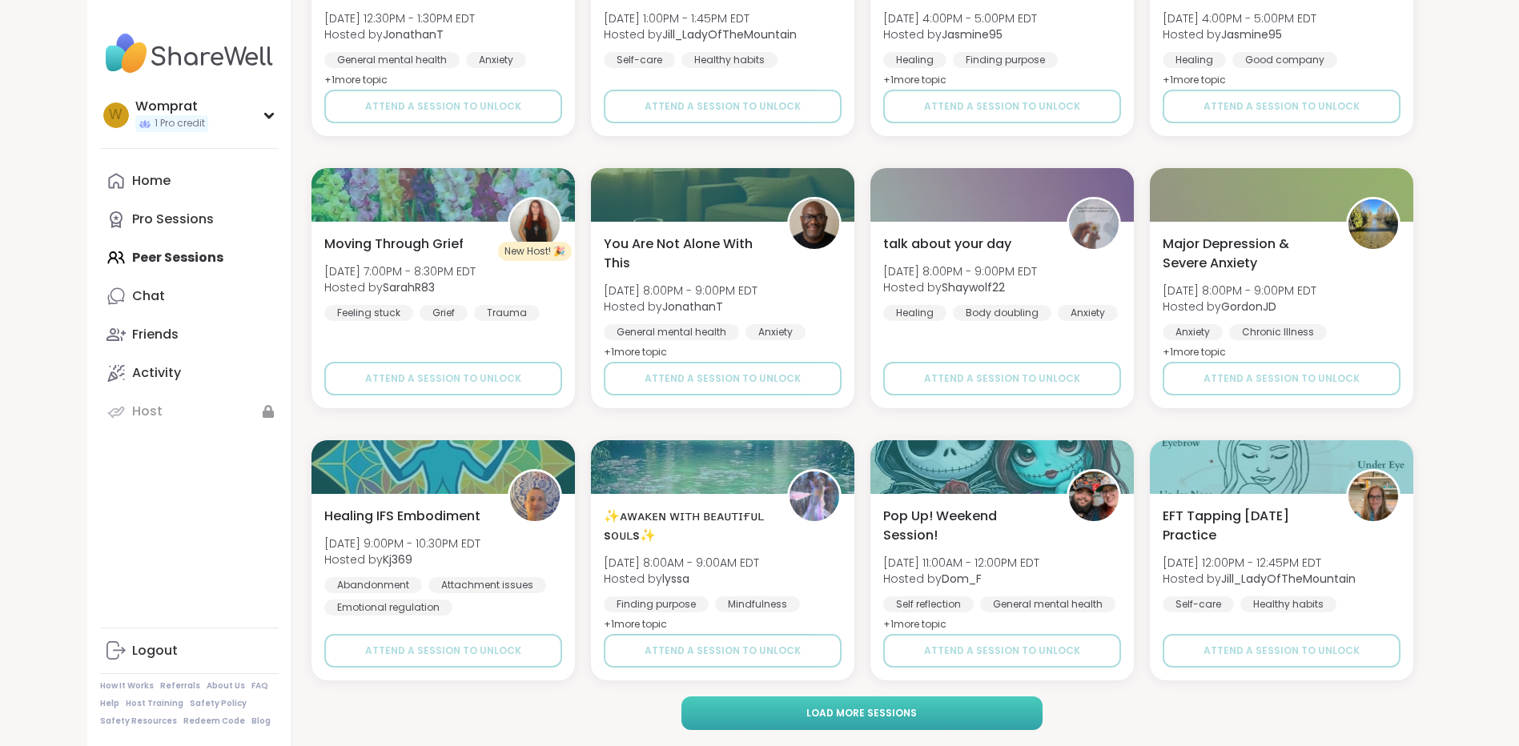
click at [993, 711] on button "Load more sessions" at bounding box center [861, 714] width 361 height 34
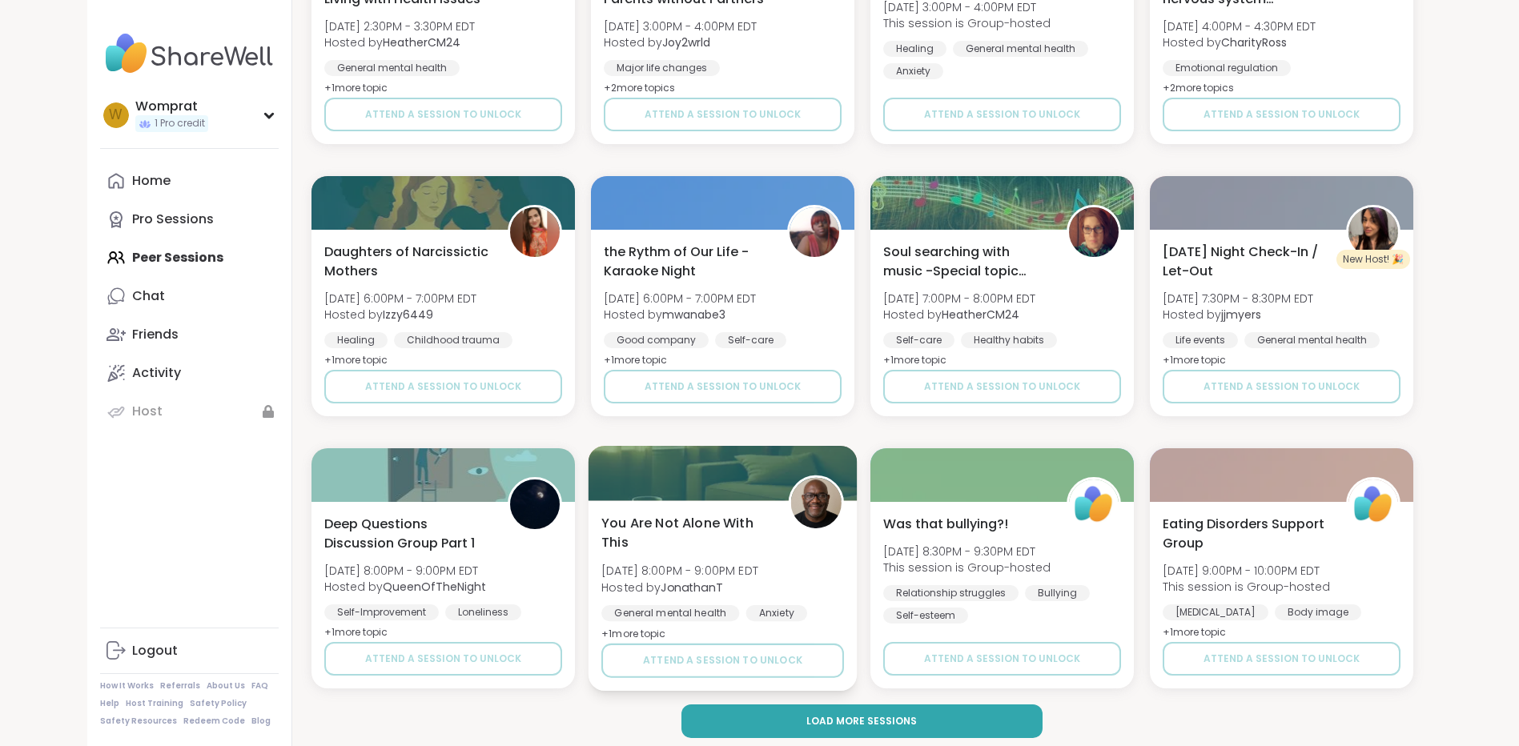
scroll to position [11883, 0]
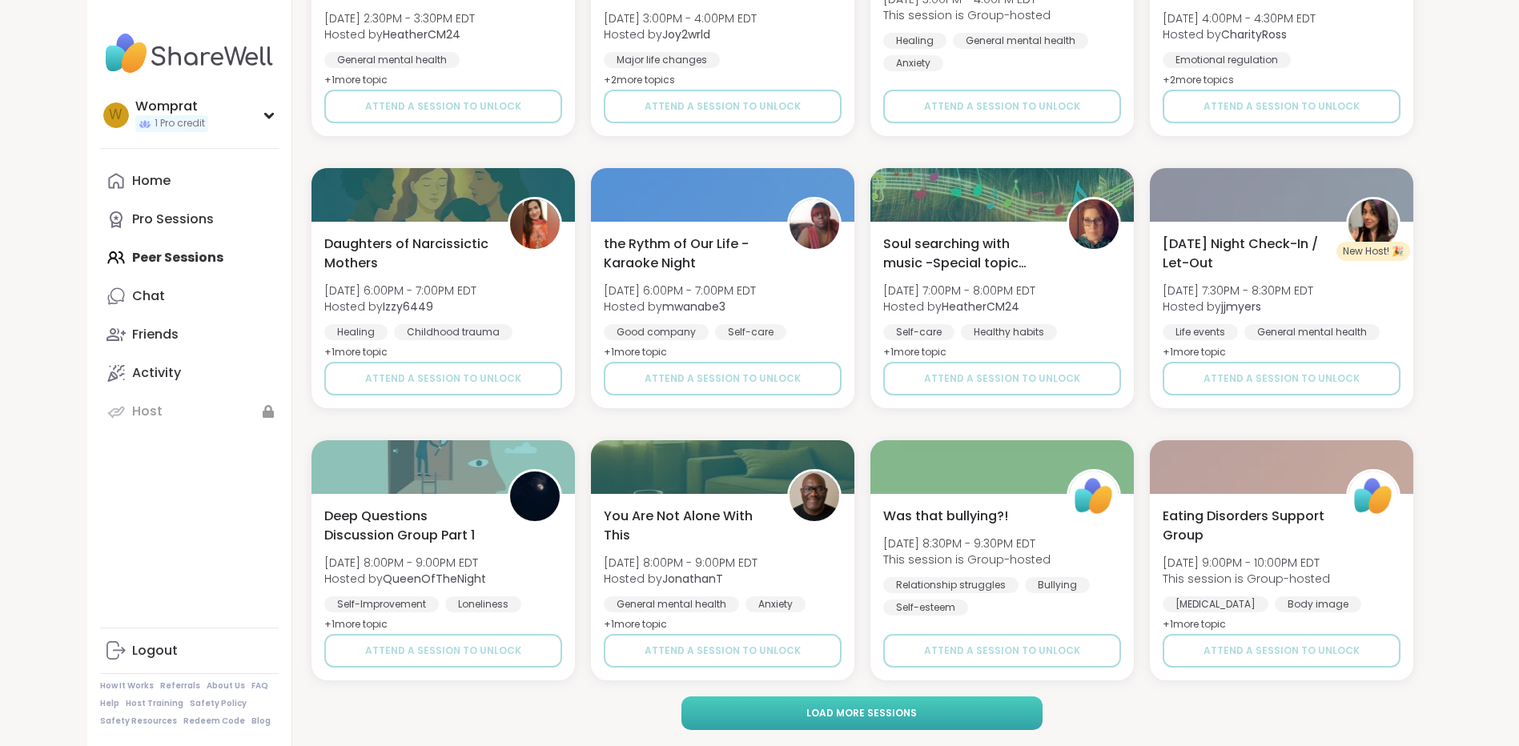
click at [997, 717] on button "Load more sessions" at bounding box center [861, 714] width 361 height 34
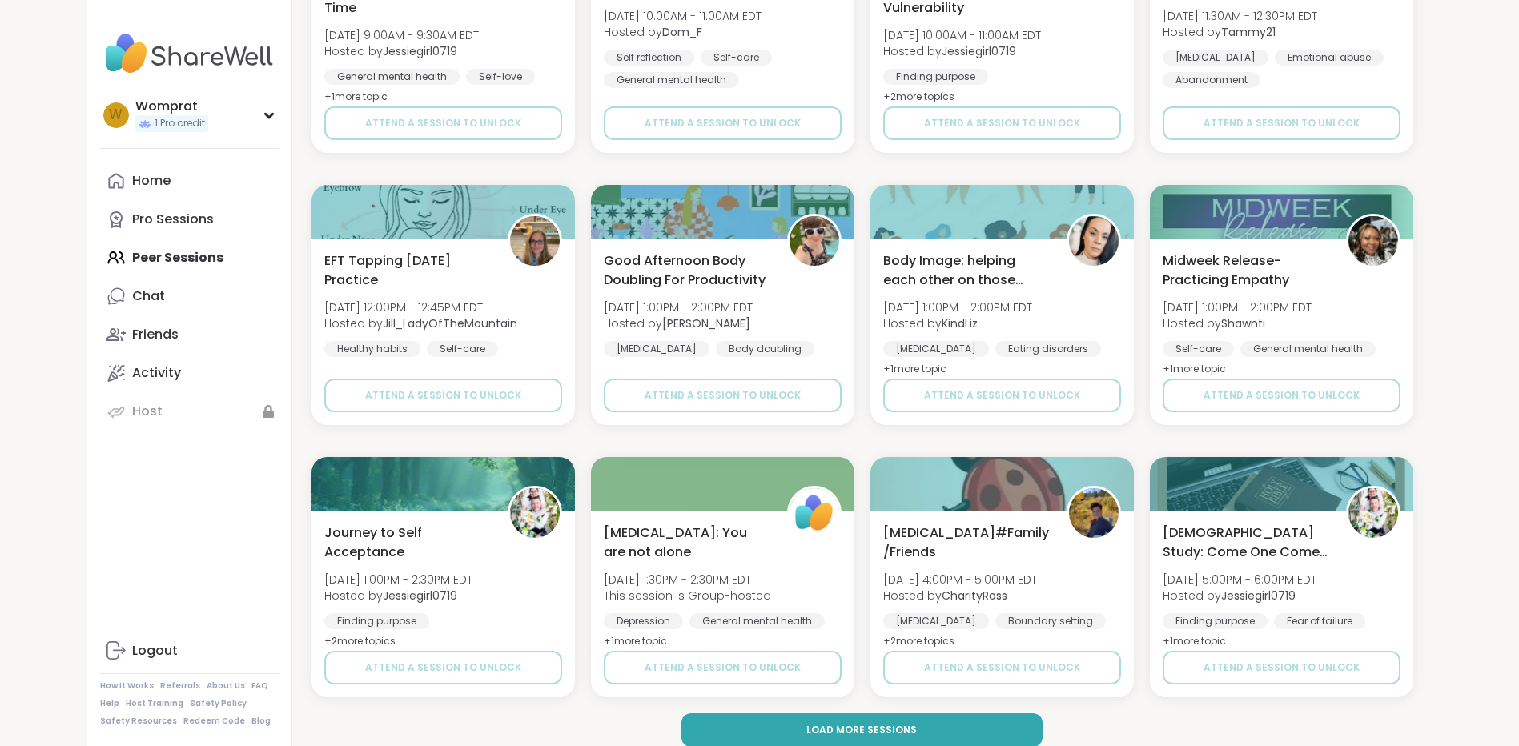
scroll to position [14333, 0]
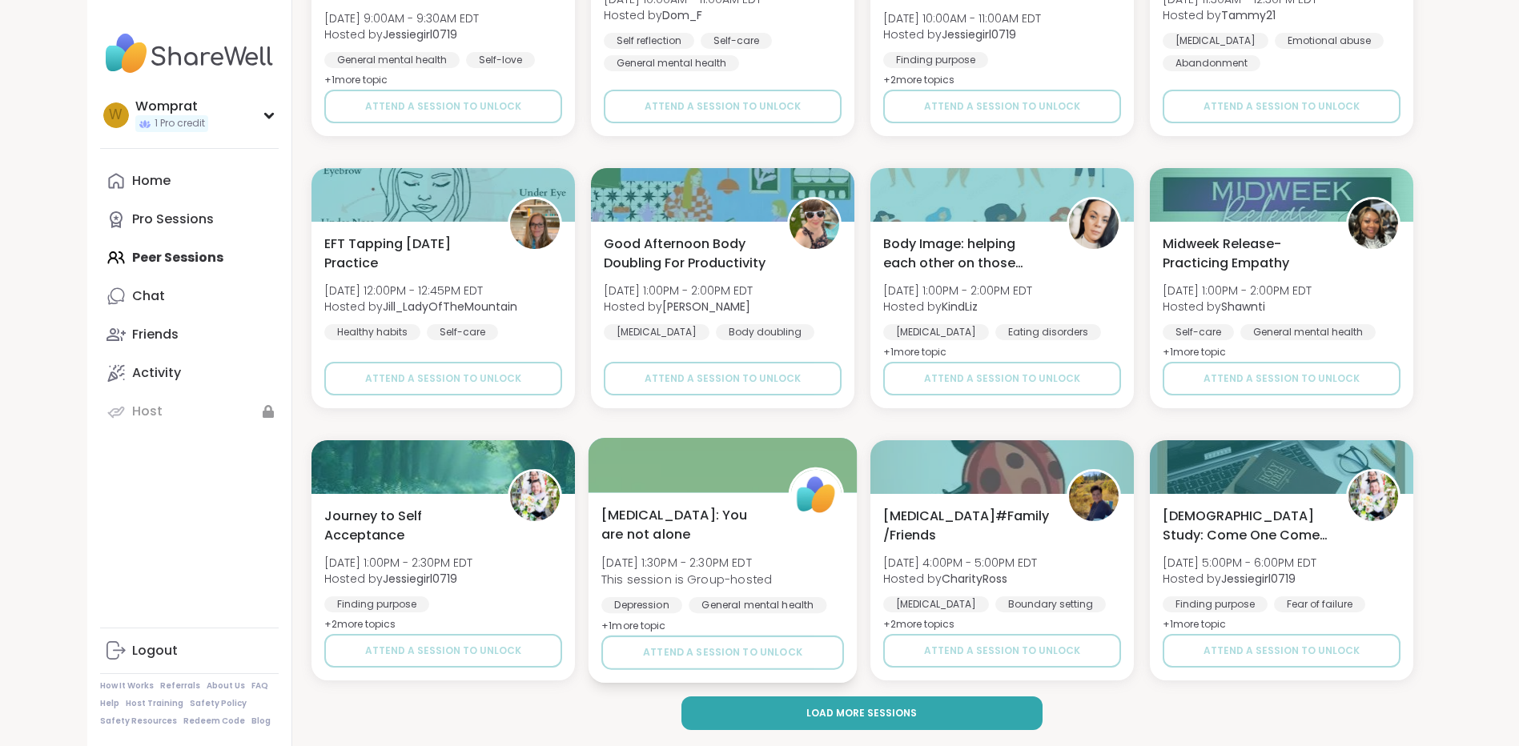
click at [749, 679] on div "[MEDICAL_DATA]: You are not alone [DATE] 1:30PM - 2:30PM EDT This session is Gr…" at bounding box center [722, 587] width 269 height 191
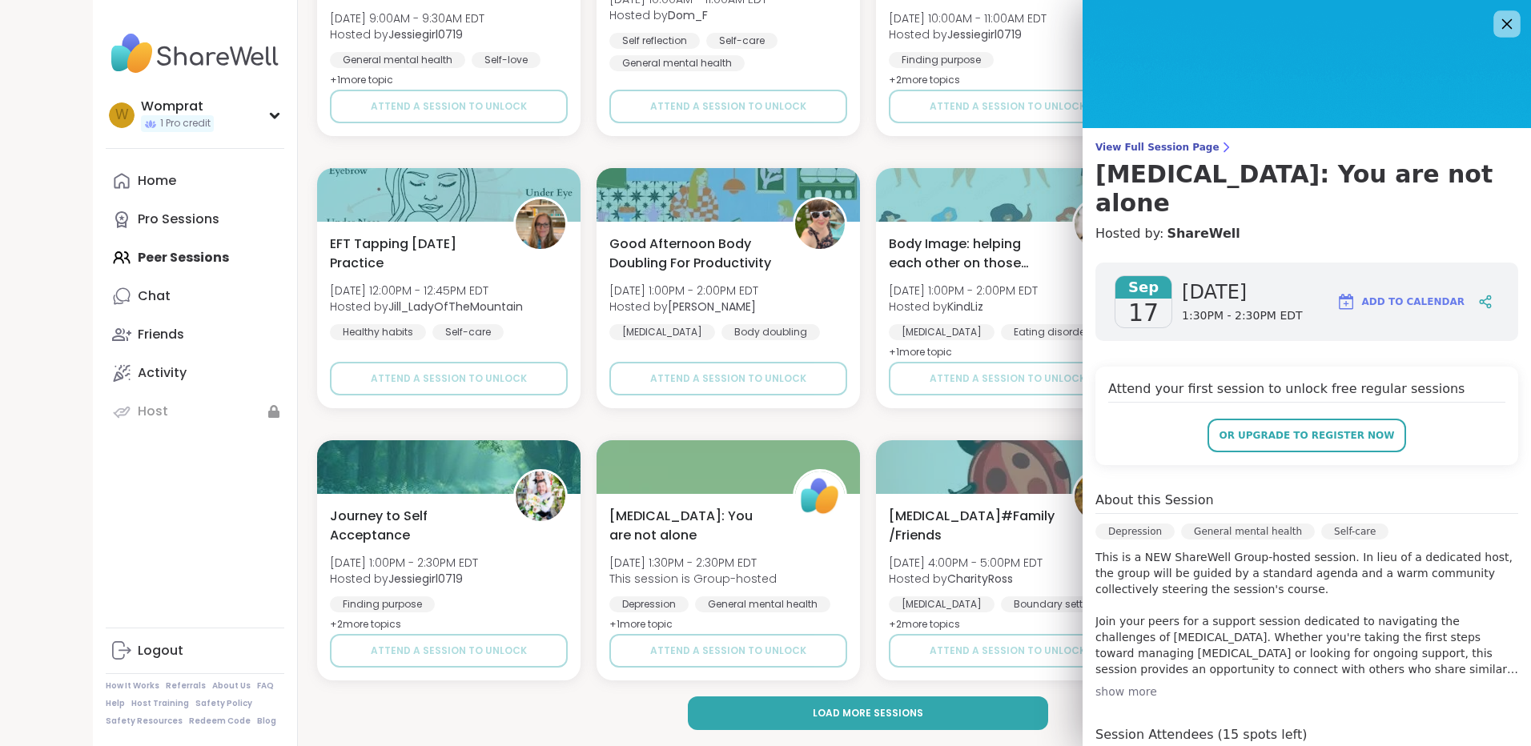
click at [1497, 28] on icon at bounding box center [1507, 24] width 20 height 20
